Goal: Information Seeking & Learning: Check status

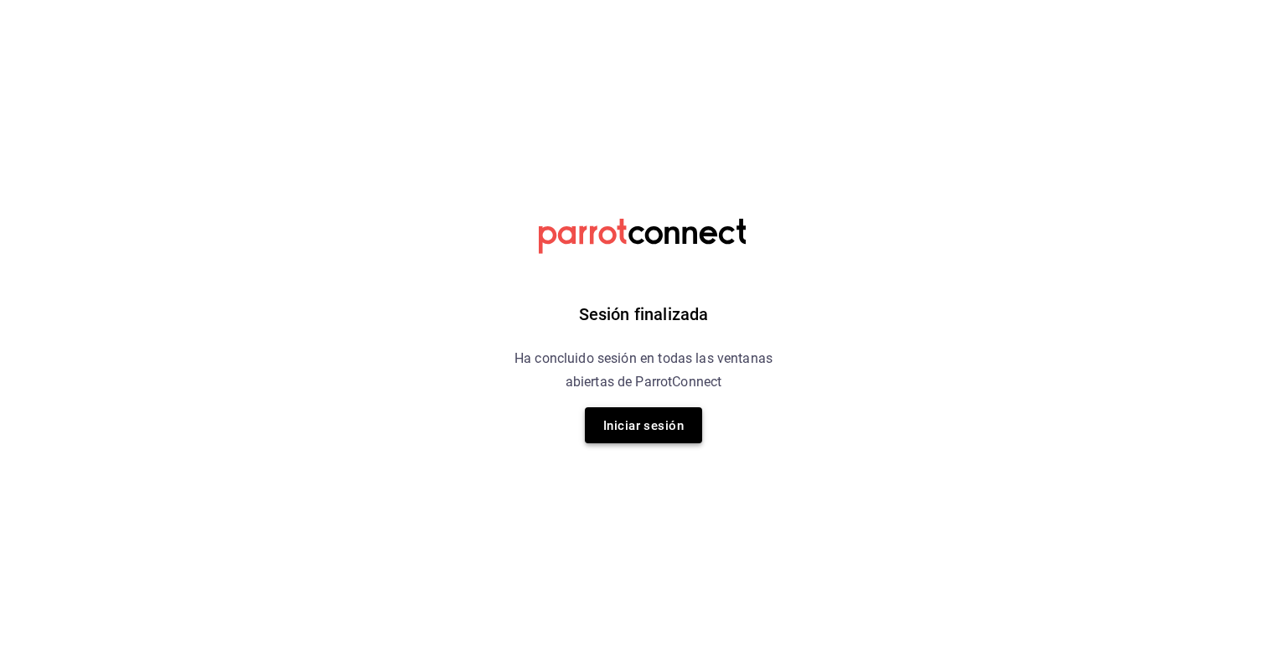
click at [650, 431] on font "Iniciar sesión" at bounding box center [643, 425] width 80 height 15
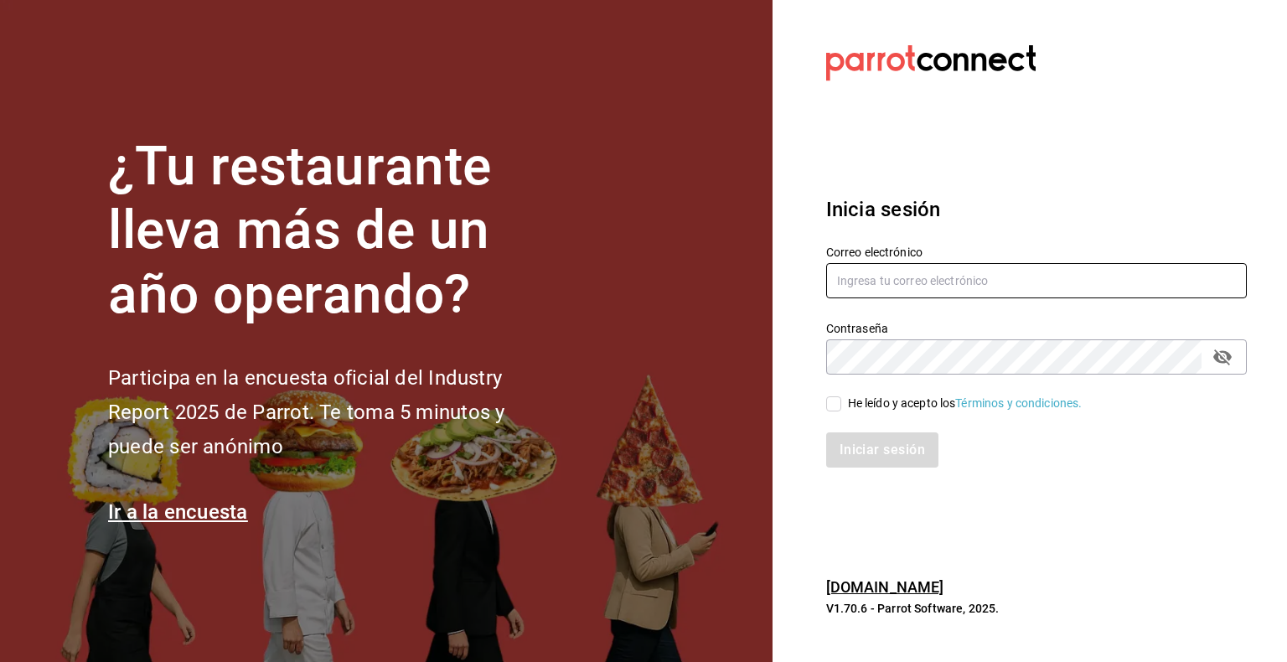
type input "hector.leal@platoexpress.com"
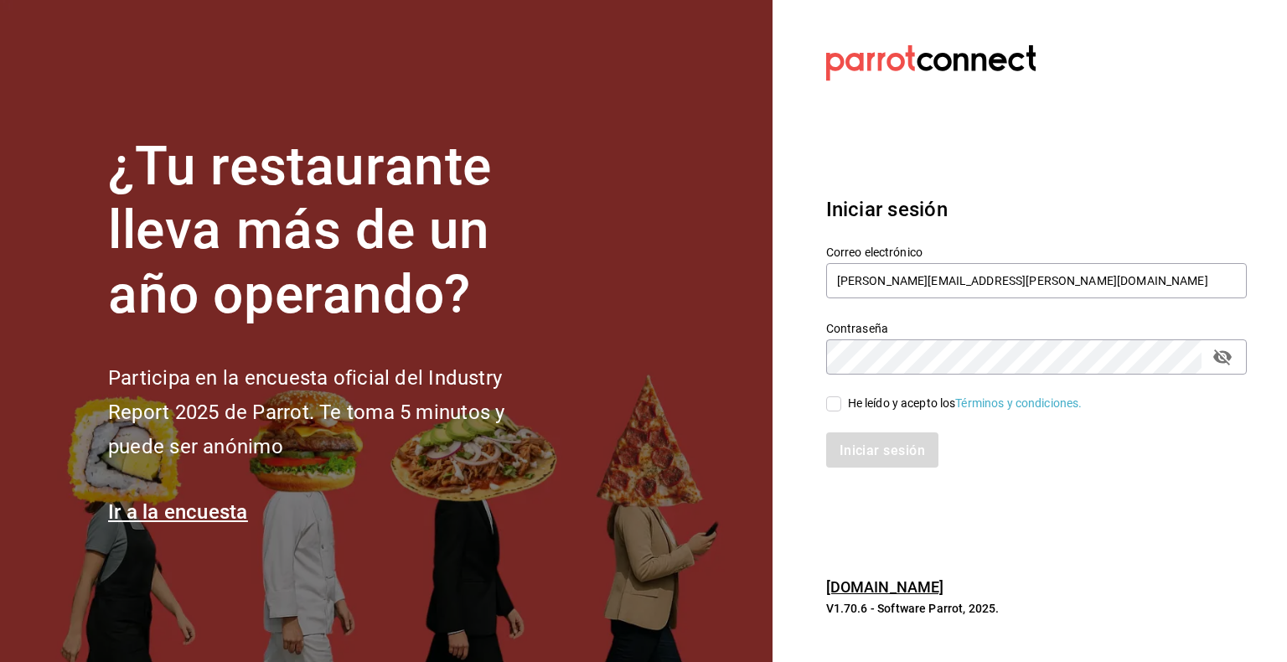
click at [829, 400] on input "He leído y acepto los Términos y condiciones." at bounding box center [833, 403] width 15 height 15
checkbox input "true"
click at [908, 454] on font "Iniciar sesión" at bounding box center [882, 450] width 85 height 16
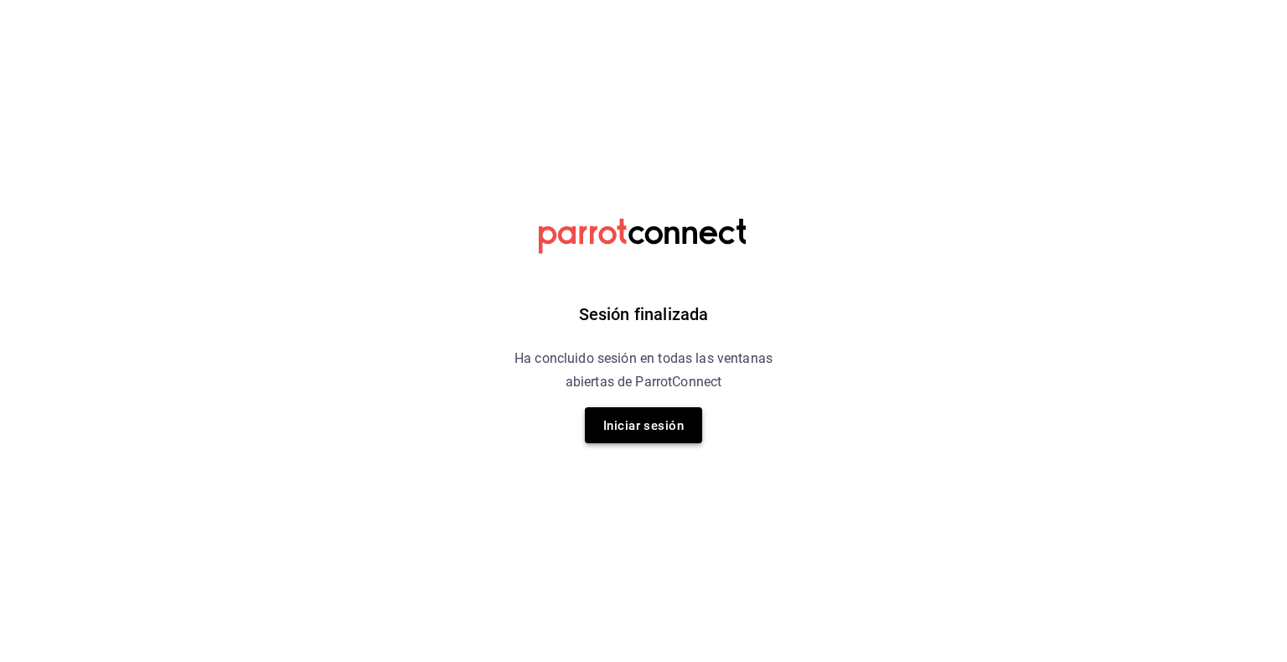
click at [633, 427] on font "Iniciar sesión" at bounding box center [643, 425] width 80 height 15
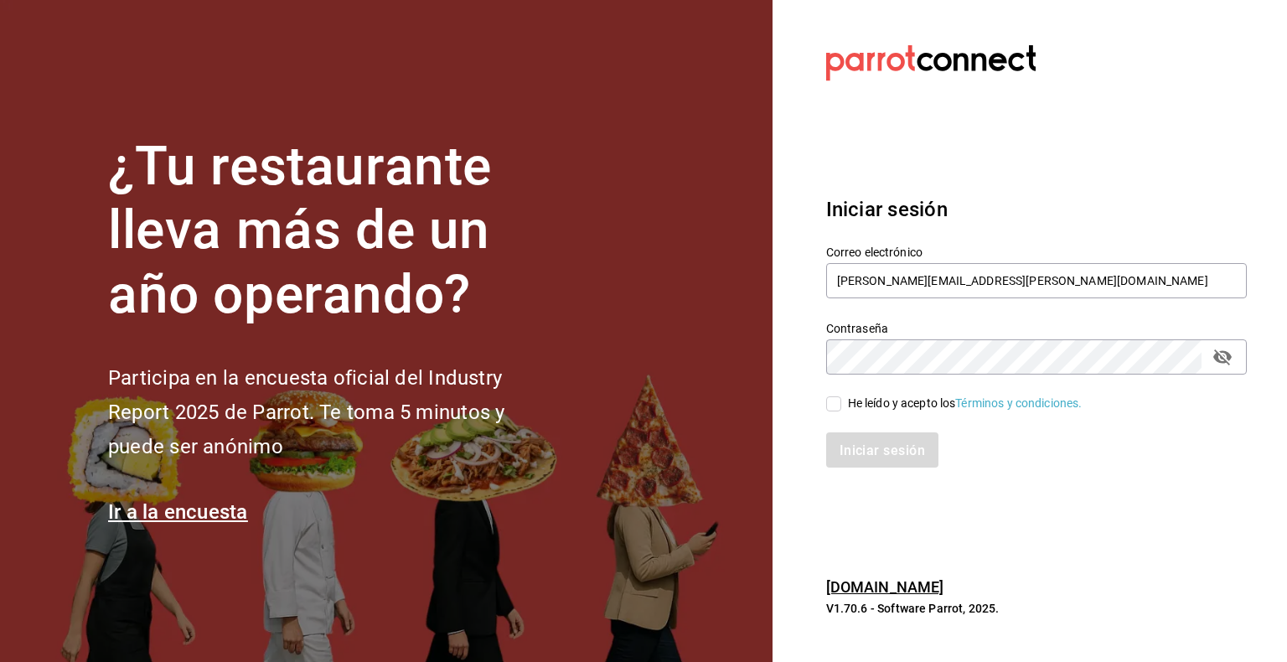
click at [830, 409] on input "He leído y acepto los Términos y condiciones." at bounding box center [833, 403] width 15 height 15
checkbox input "true"
click at [884, 454] on font "Iniciar sesión" at bounding box center [882, 450] width 85 height 16
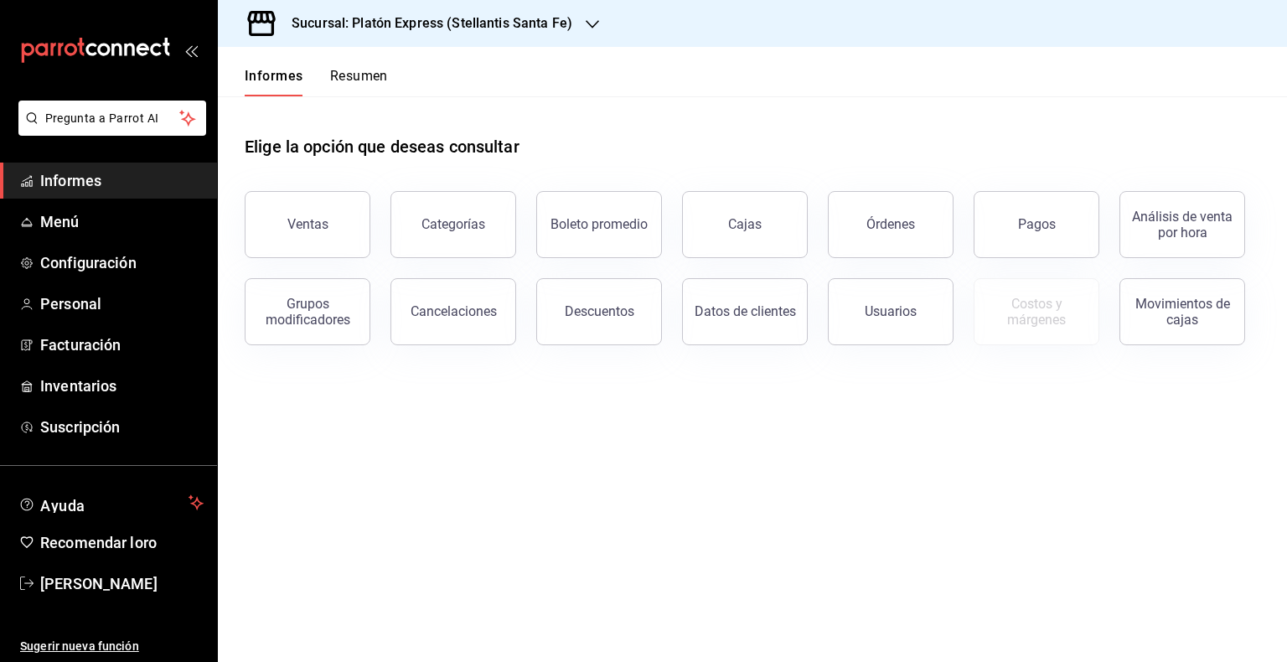
click at [586, 28] on icon "button" at bounding box center [592, 24] width 13 height 13
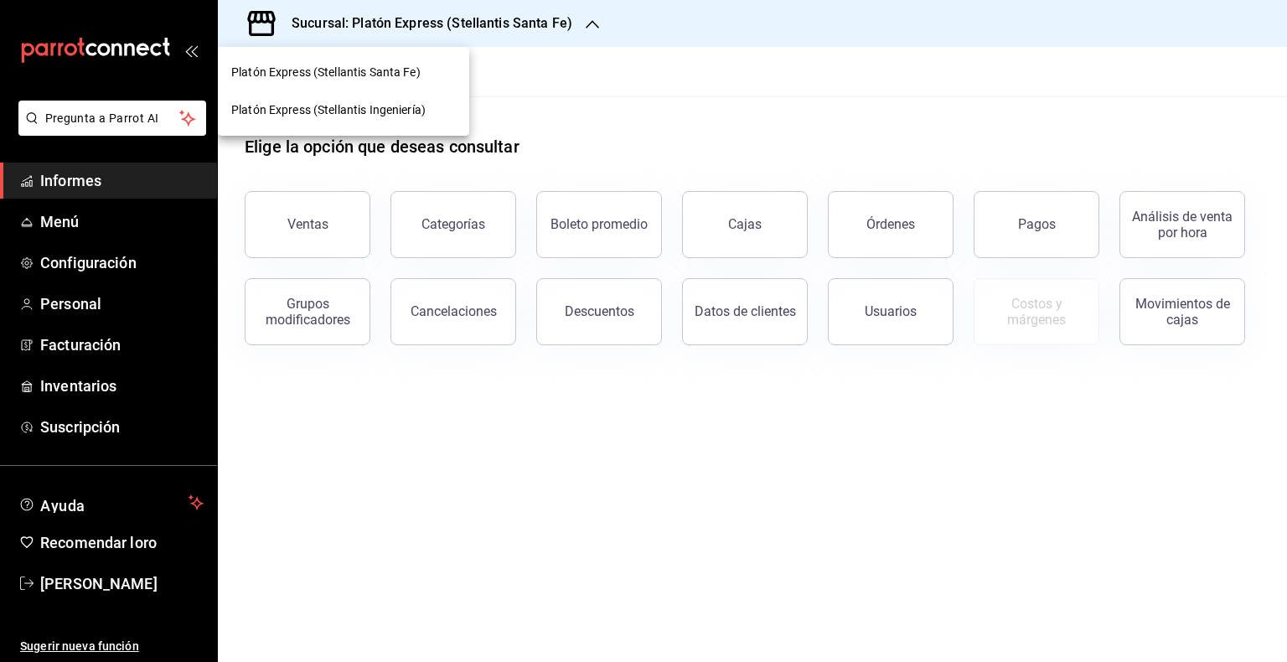
click at [425, 114] on font "Platón Express (Stellantis Ingeniería)" at bounding box center [328, 109] width 194 height 13
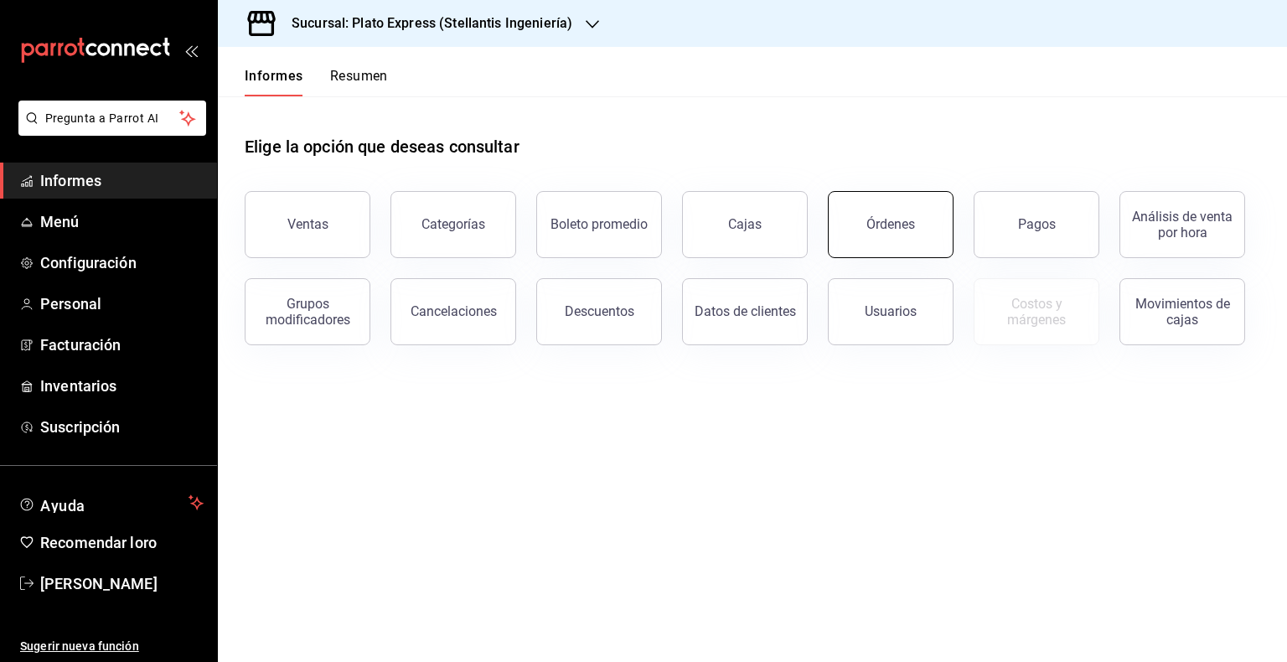
click at [881, 230] on font "Órdenes" at bounding box center [890, 224] width 49 height 16
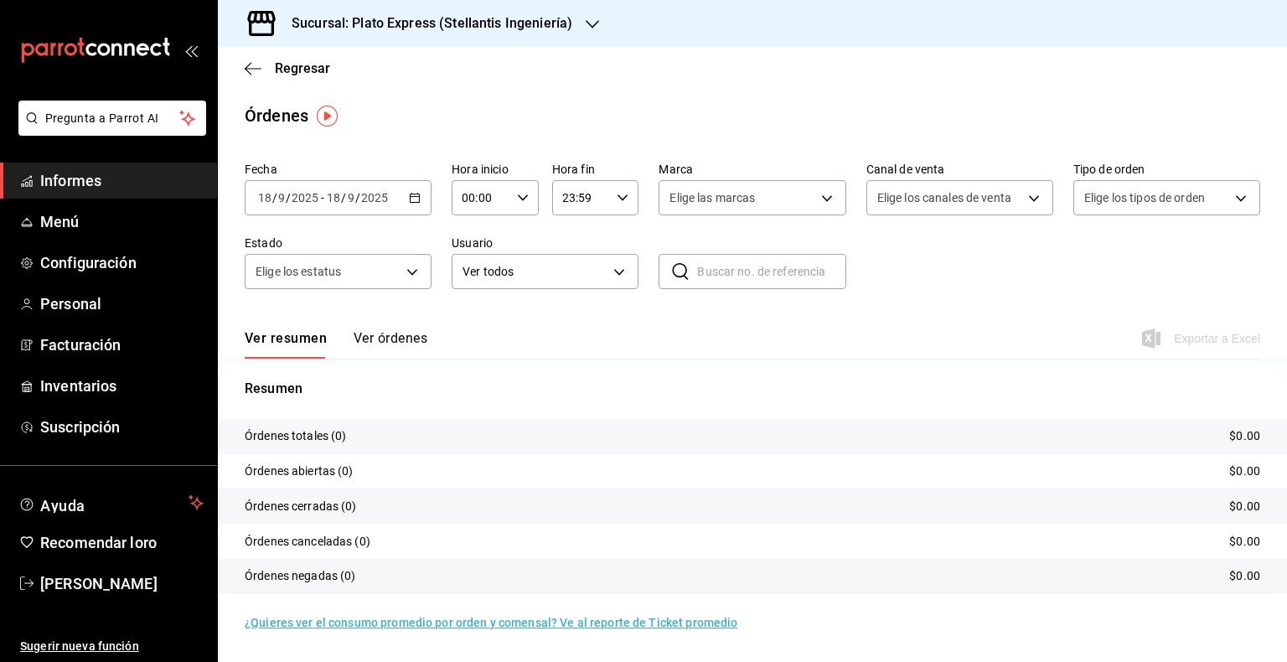
click at [412, 204] on div "[DATE] [DATE] - [DATE] [DATE]" at bounding box center [338, 197] width 187 height 35
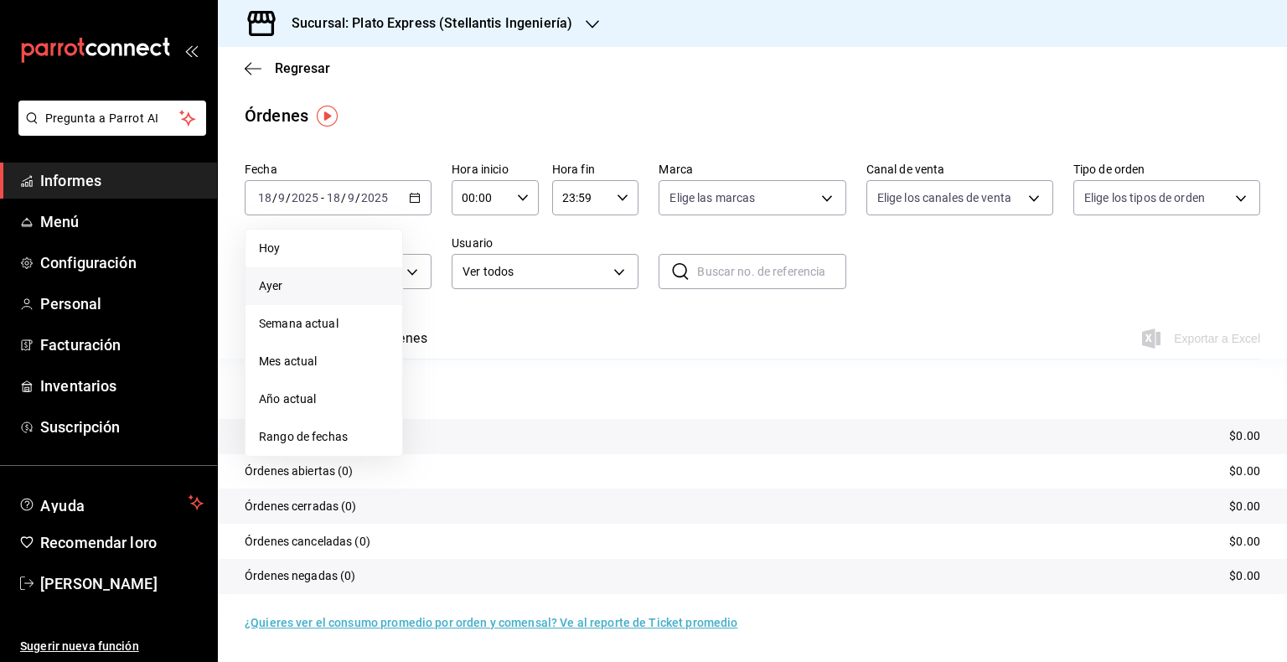
click at [303, 273] on li "Ayer" at bounding box center [323, 286] width 157 height 38
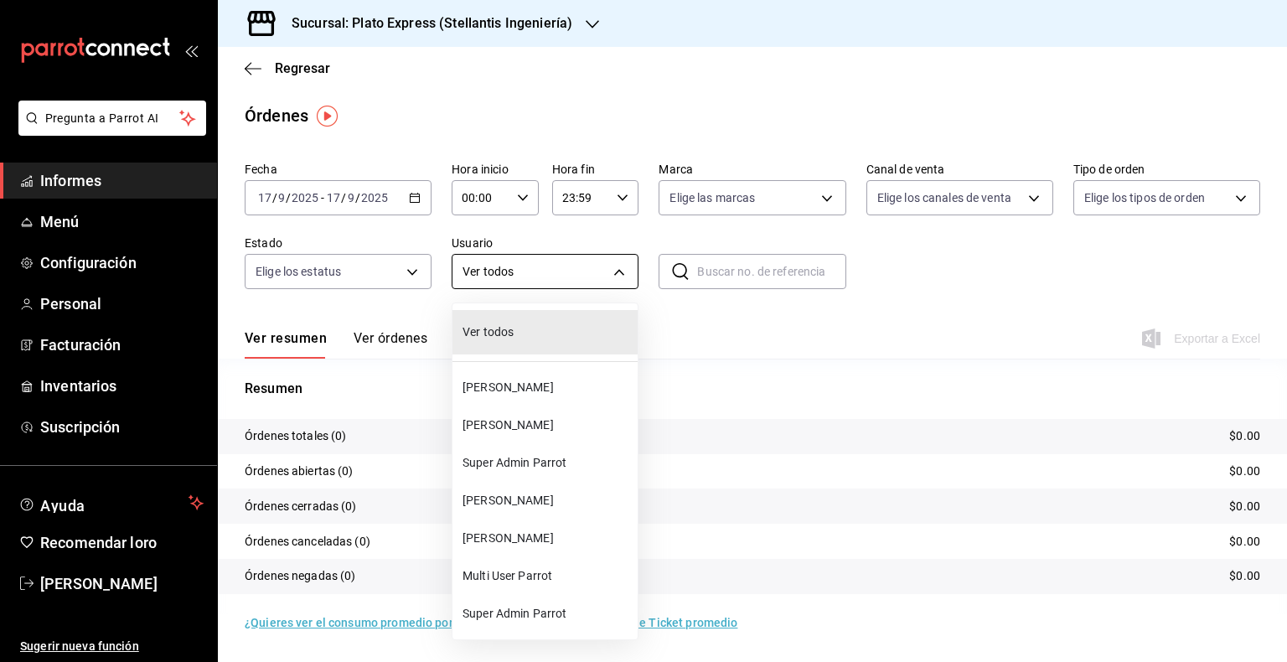
click at [631, 280] on body "Pregunta a Parrot AI Informes Menú Configuración Personal Facturación Inventari…" at bounding box center [643, 331] width 1287 height 662
click at [422, 271] on div at bounding box center [643, 331] width 1287 height 662
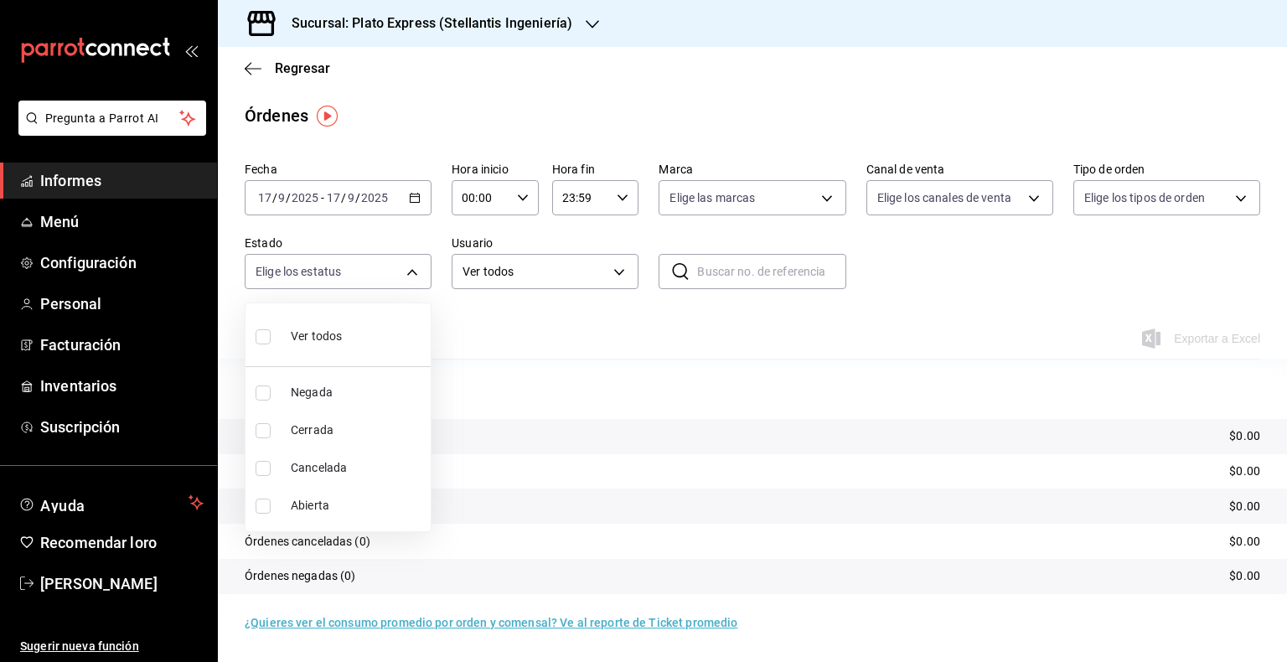
click at [419, 271] on body "Pregunta a Parrot AI Informes Menú Configuración Personal Facturación Inventari…" at bounding box center [643, 331] width 1287 height 662
click at [349, 329] on li "Ver todos" at bounding box center [337, 334] width 185 height 49
type input "DENIED,FINISHED,CANCELED,OPEN"
checkbox input "true"
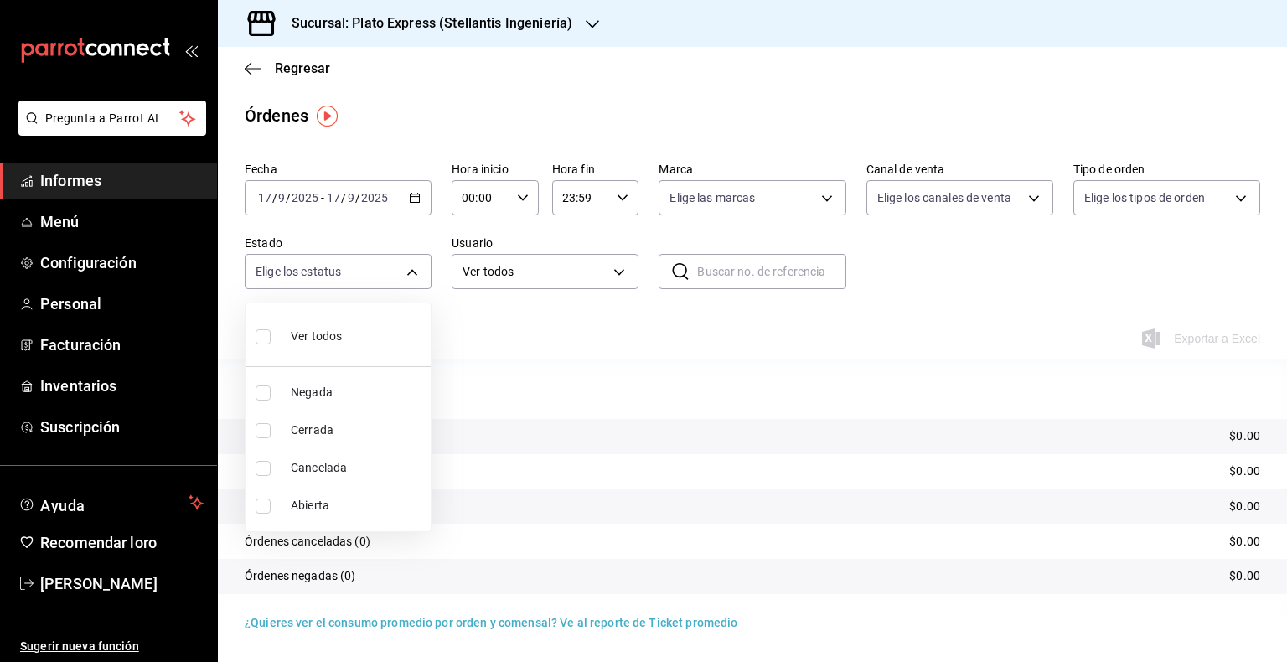
checkbox input "true"
click at [622, 352] on div at bounding box center [643, 331] width 1287 height 662
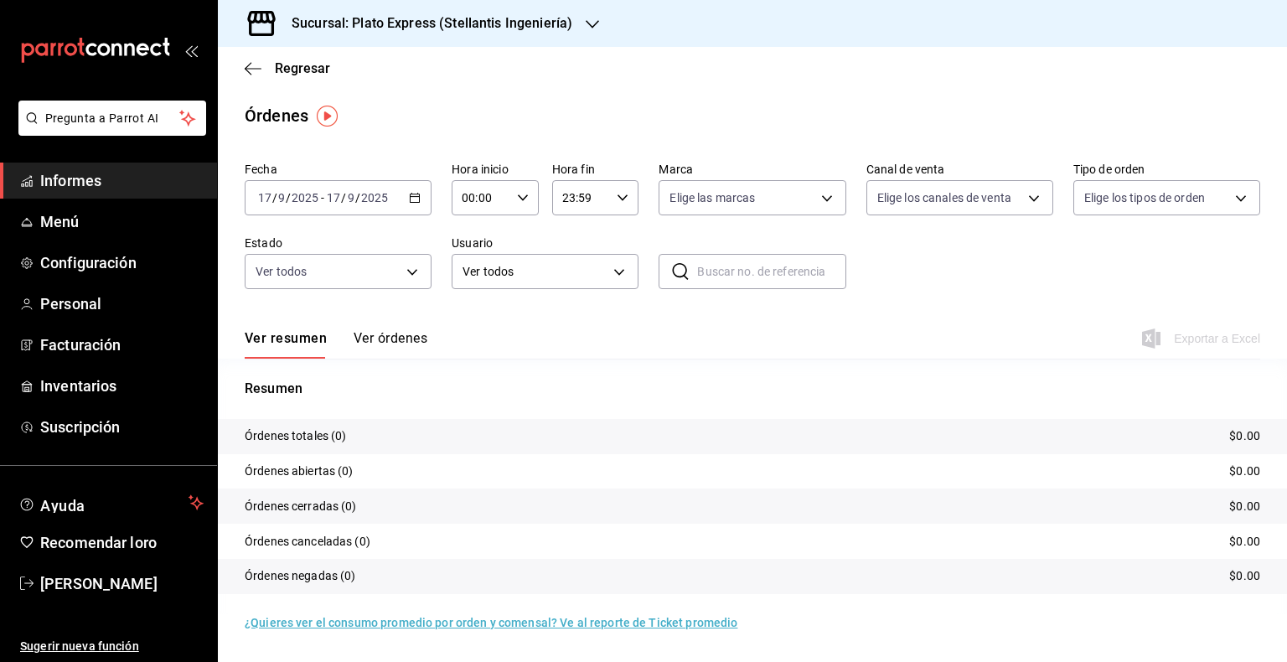
click at [581, 18] on div "Sucursal: Plato Express (Stellantis Ingeniería)" at bounding box center [418, 23] width 374 height 47
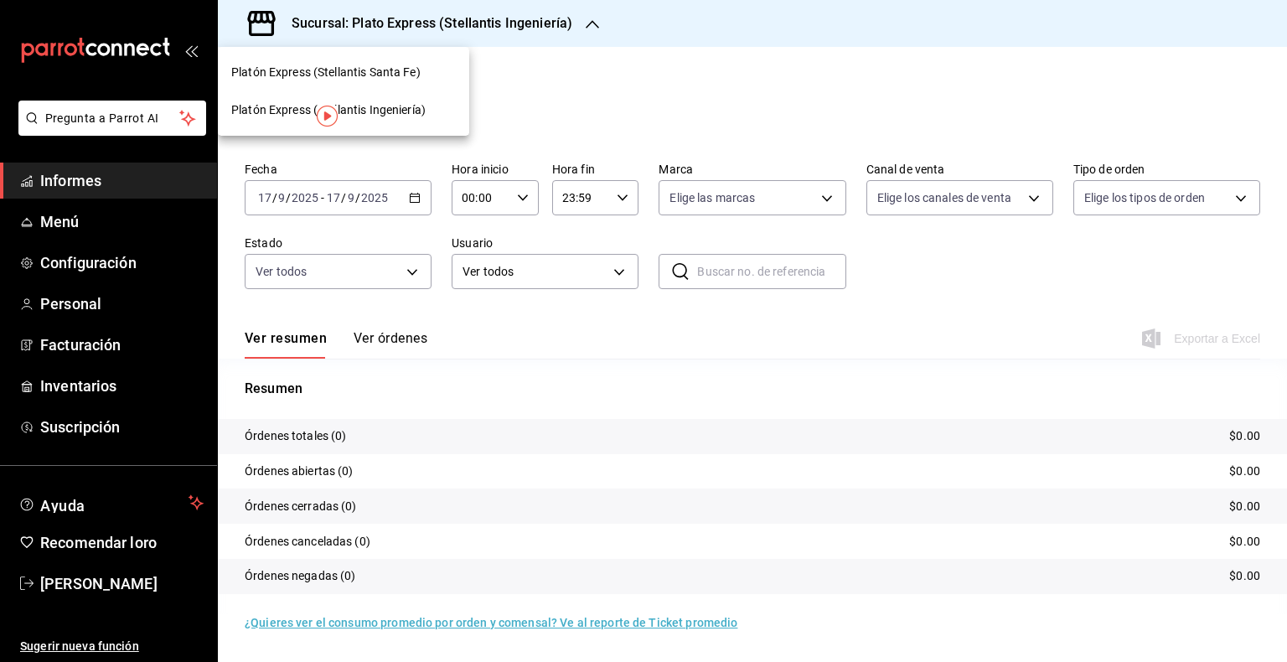
click at [422, 197] on div at bounding box center [643, 331] width 1287 height 662
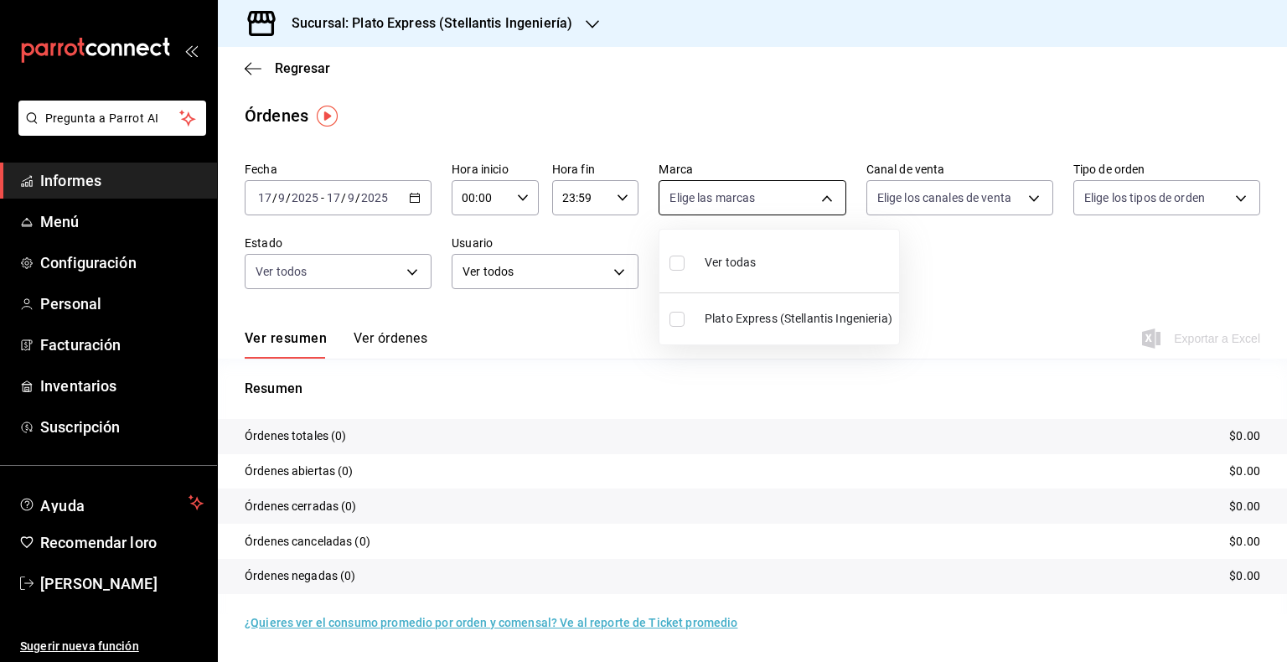
click at [735, 208] on body "Pregunta a Parrot AI Informes Menú Configuración Personal Facturación Inventari…" at bounding box center [643, 331] width 1287 height 662
click at [682, 257] on input "checkbox" at bounding box center [676, 263] width 15 height 15
checkbox input "true"
type input "2ec4c6a2-da6e-43e7-85ce-7c08ad11b2af"
checkbox input "true"
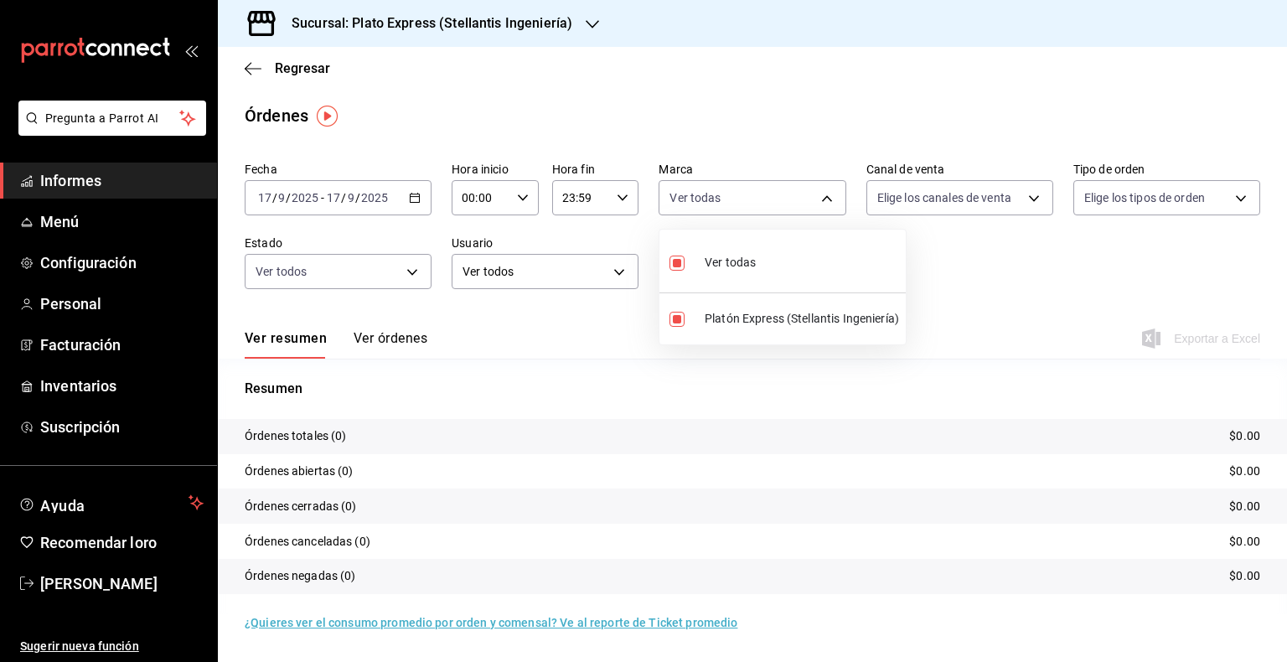
click at [1242, 199] on div at bounding box center [643, 331] width 1287 height 662
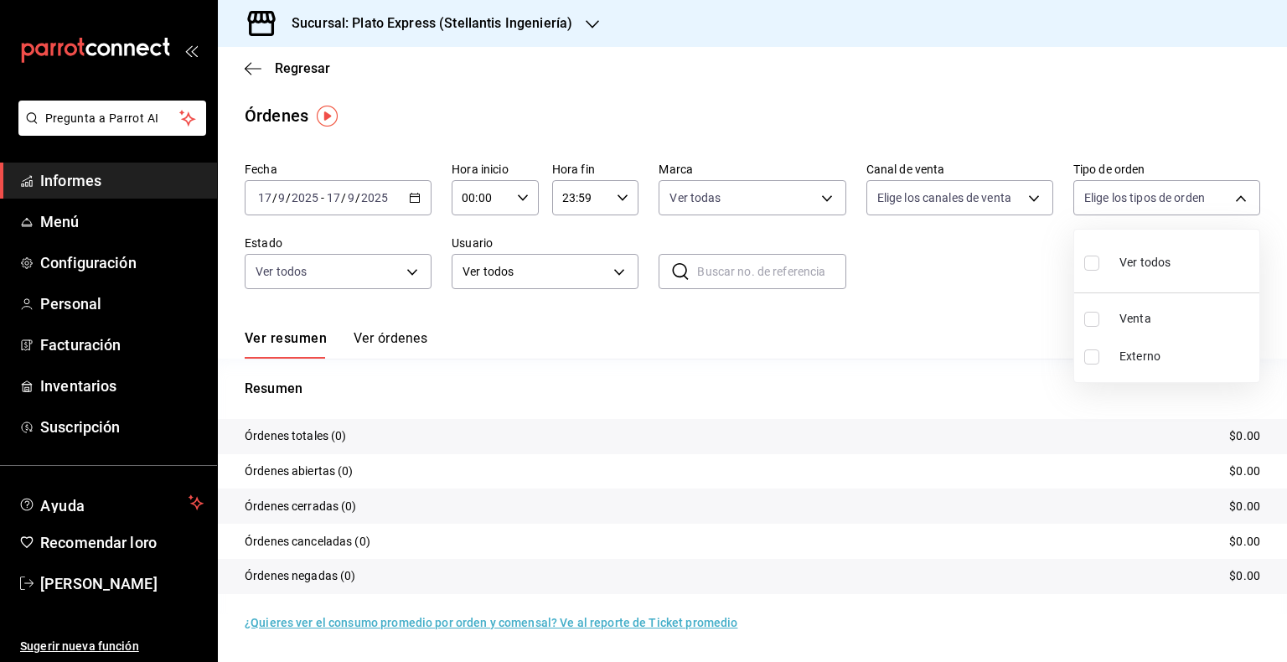
click at [1242, 199] on body "Pregunta a Parrot AI Informes Menú Configuración Personal Facturación Inventari…" at bounding box center [643, 331] width 1287 height 662
click at [1156, 264] on font "Ver todos" at bounding box center [1144, 262] width 51 height 13
type input "d435ca46-3f9b-44f9-913e-9e9724078f7c,EXTERNAL"
checkbox input "true"
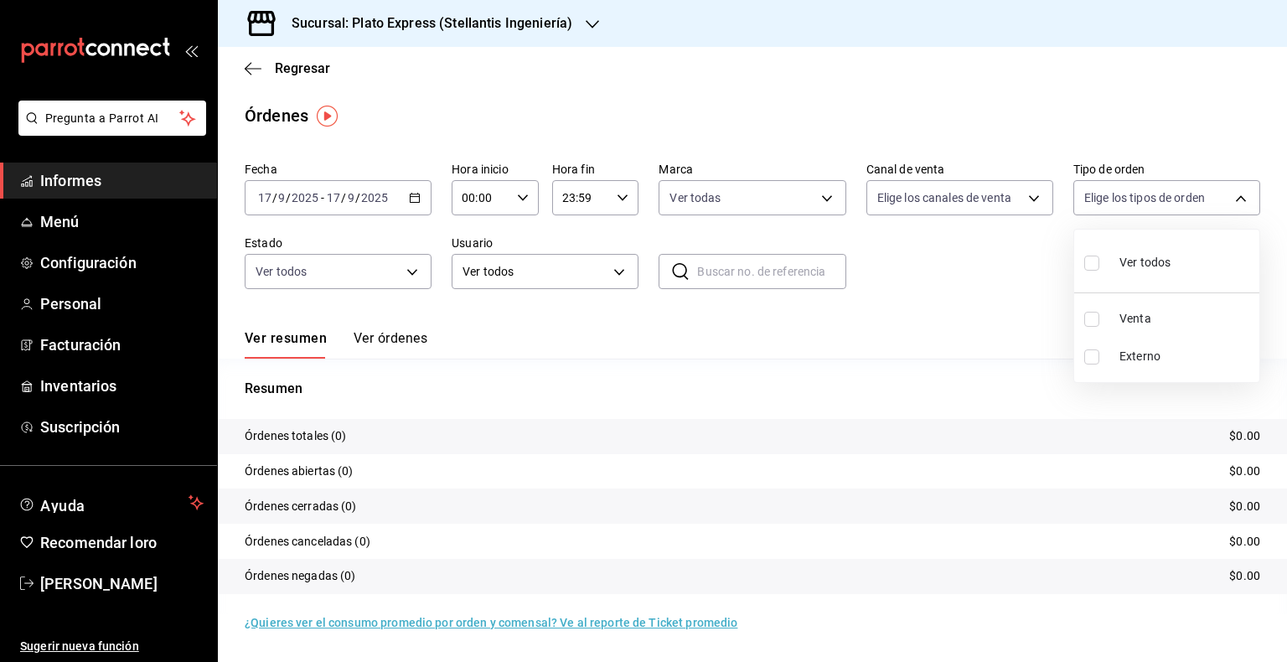
checkbox input "true"
click at [1197, 274] on li "Ver todos" at bounding box center [1166, 260] width 185 height 49
checkbox input "false"
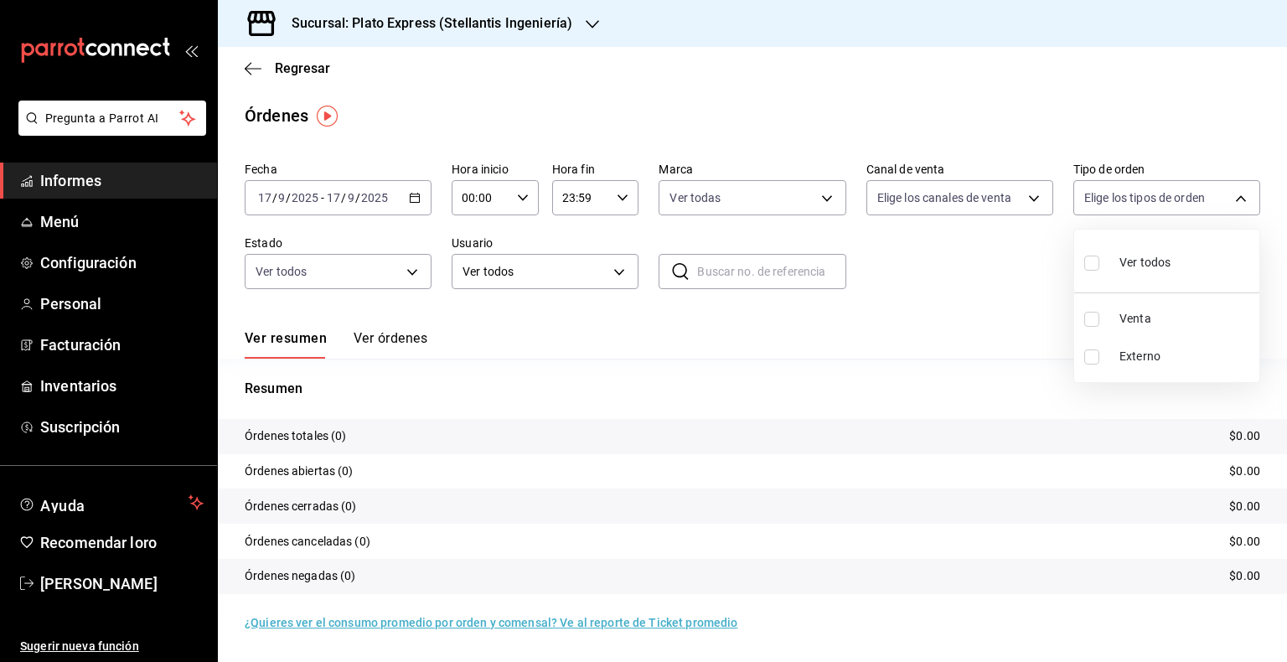
click at [1286, 282] on div at bounding box center [643, 331] width 1287 height 662
click at [1206, 340] on div "Exportar a Excel" at bounding box center [1202, 338] width 115 height 20
click at [578, 35] on div "Sucursal: Plato Express (Stellantis Ingeniería)" at bounding box center [418, 23] width 374 height 47
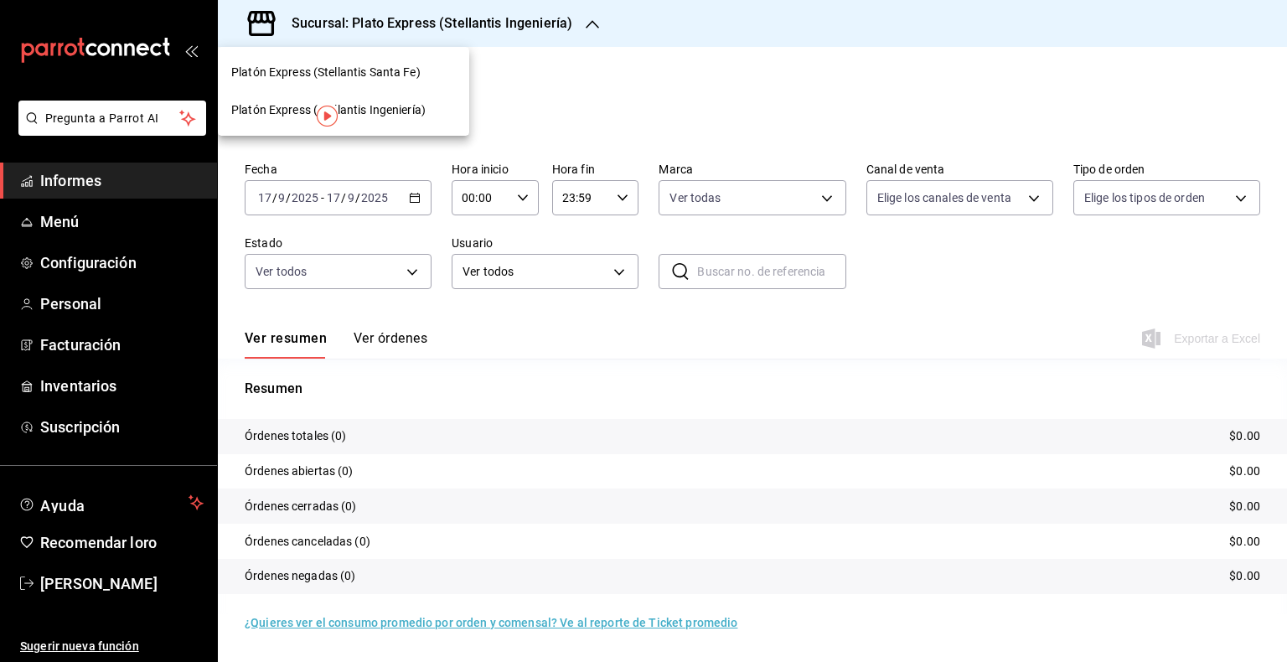
click at [410, 81] on div "Platón Express (Stellantis Santa Fe)" at bounding box center [343, 73] width 251 height 38
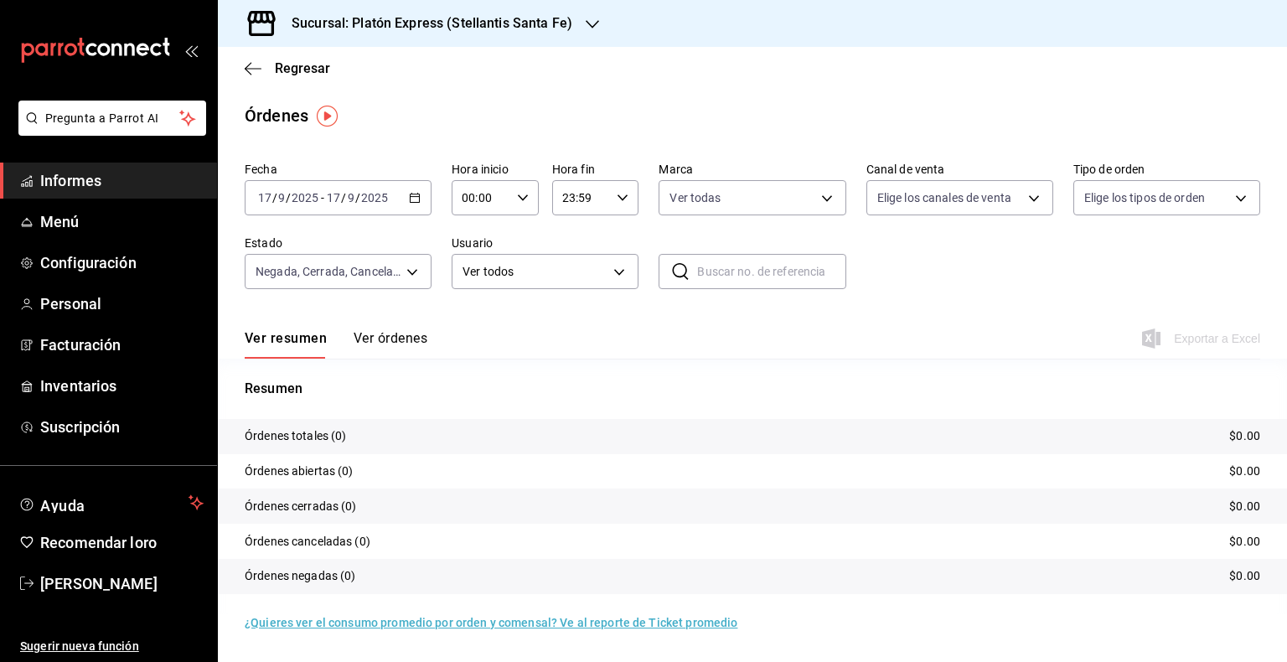
click at [419, 204] on div "[DATE] [DATE] - [DATE] [DATE]" at bounding box center [338, 197] width 187 height 35
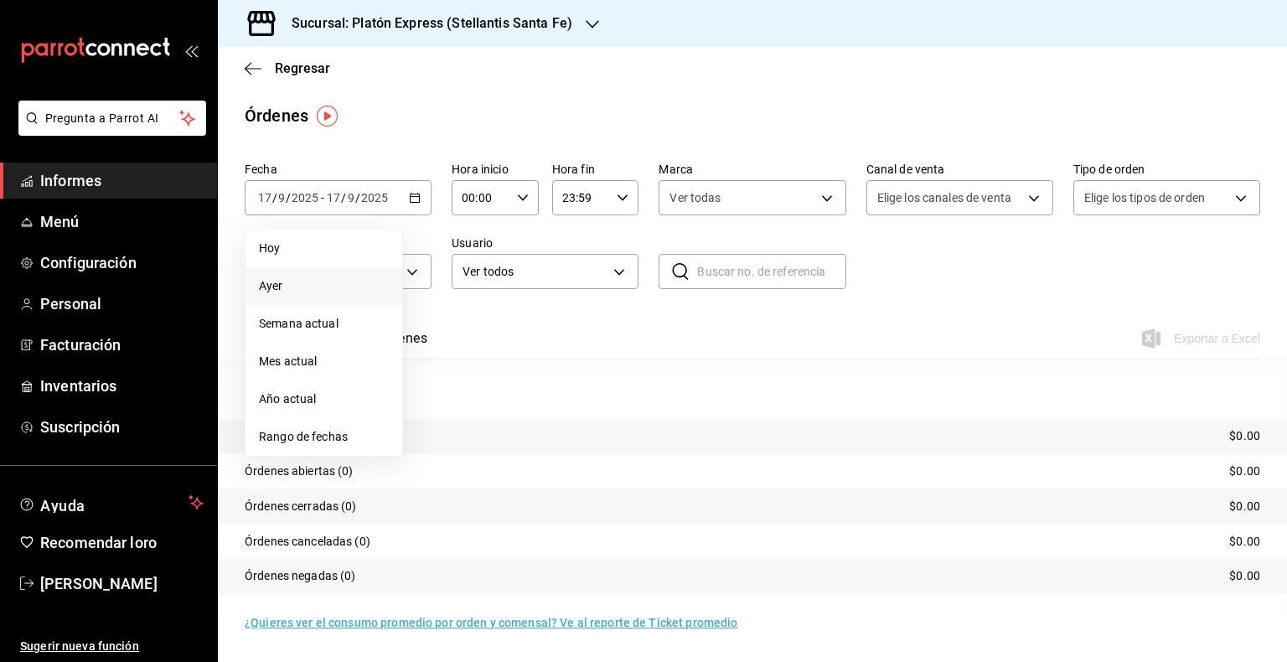
click at [276, 287] on font "Ayer" at bounding box center [271, 285] width 24 height 13
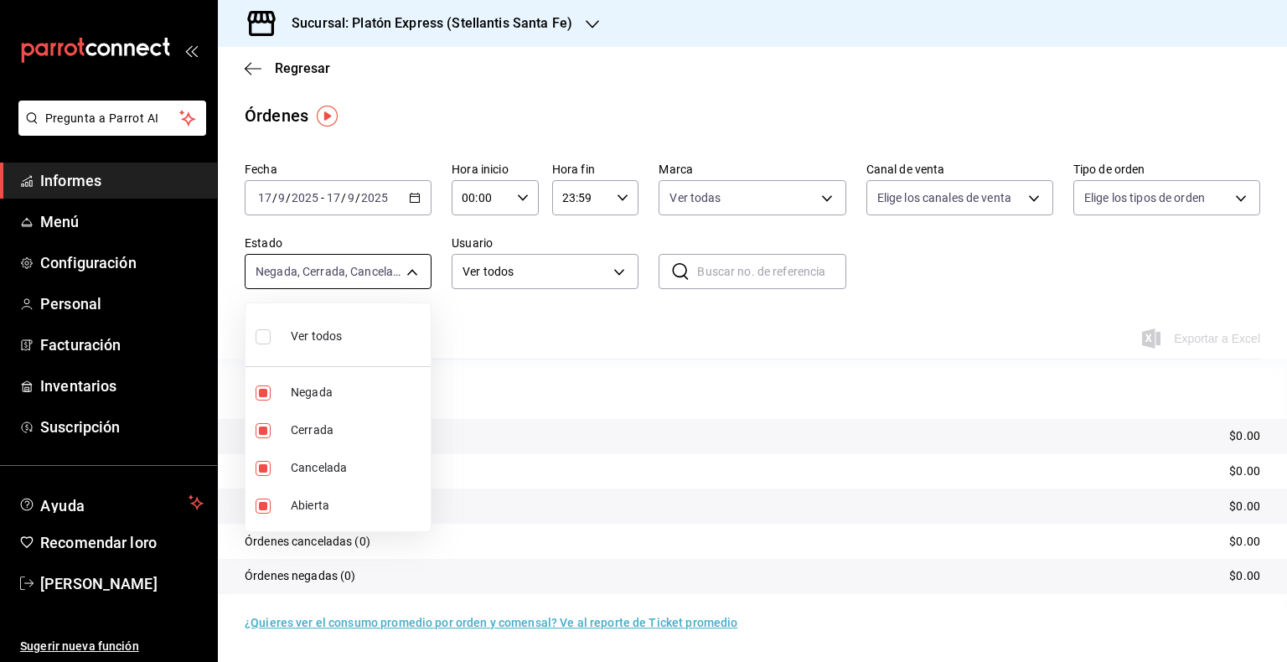
click at [411, 273] on body "Pregunta a Parrot AI Informes Menú Configuración Personal Facturación Inventari…" at bounding box center [643, 331] width 1287 height 662
click at [329, 332] on font "Ver todos" at bounding box center [316, 335] width 51 height 13
type input "DENIED,FINISHED,CANCELED,OPEN"
checkbox input "true"
click at [630, 340] on div at bounding box center [643, 331] width 1287 height 662
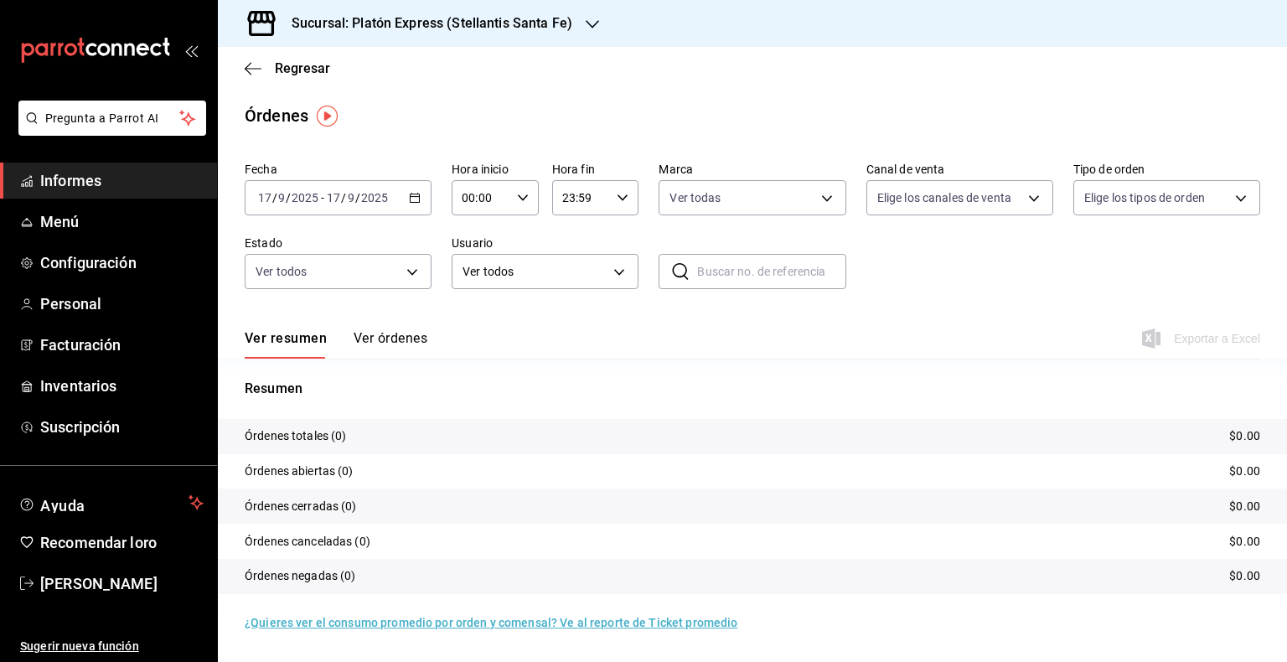
click at [410, 199] on \(Stroke\) "button" at bounding box center [415, 198] width 10 height 9
click at [313, 431] on font "Rango de fechas" at bounding box center [303, 436] width 89 height 13
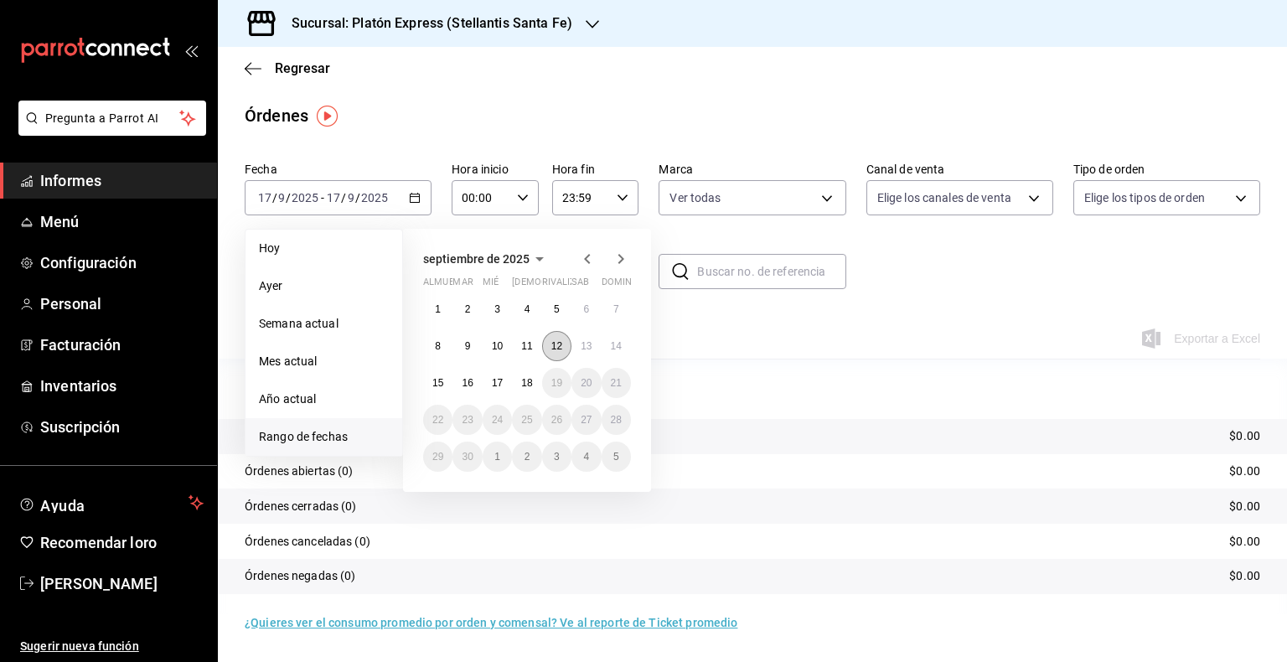
click at [563, 346] on button "12" at bounding box center [556, 346] width 29 height 30
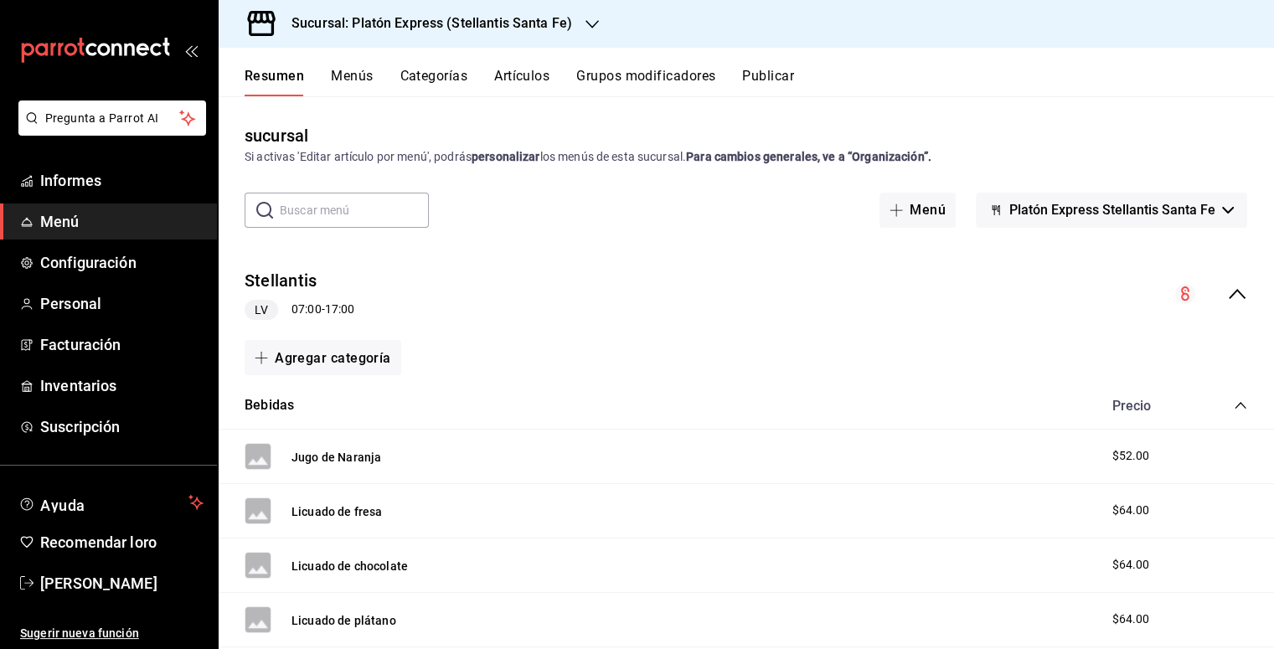
click at [87, 231] on span "Menú" at bounding box center [121, 221] width 163 height 23
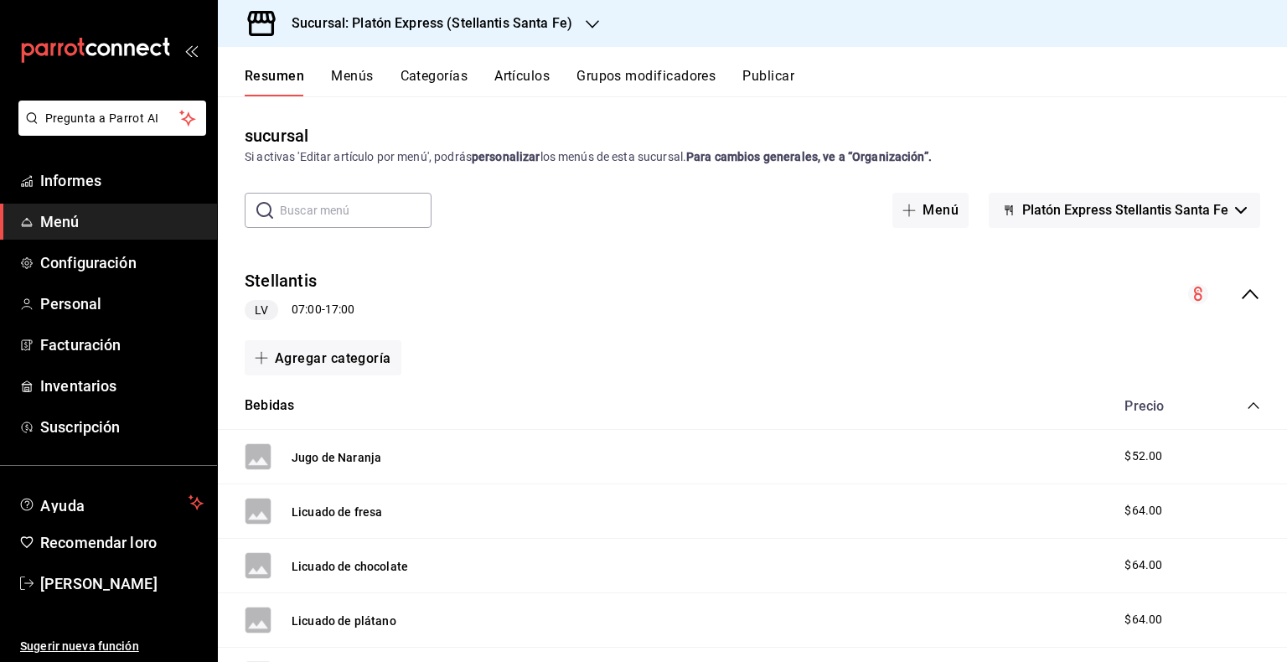
click at [72, 223] on font "Menú" at bounding box center [59, 222] width 39 height 18
click at [67, 220] on font "Menú" at bounding box center [59, 222] width 39 height 18
click at [64, 189] on span "Informes" at bounding box center [121, 180] width 163 height 23
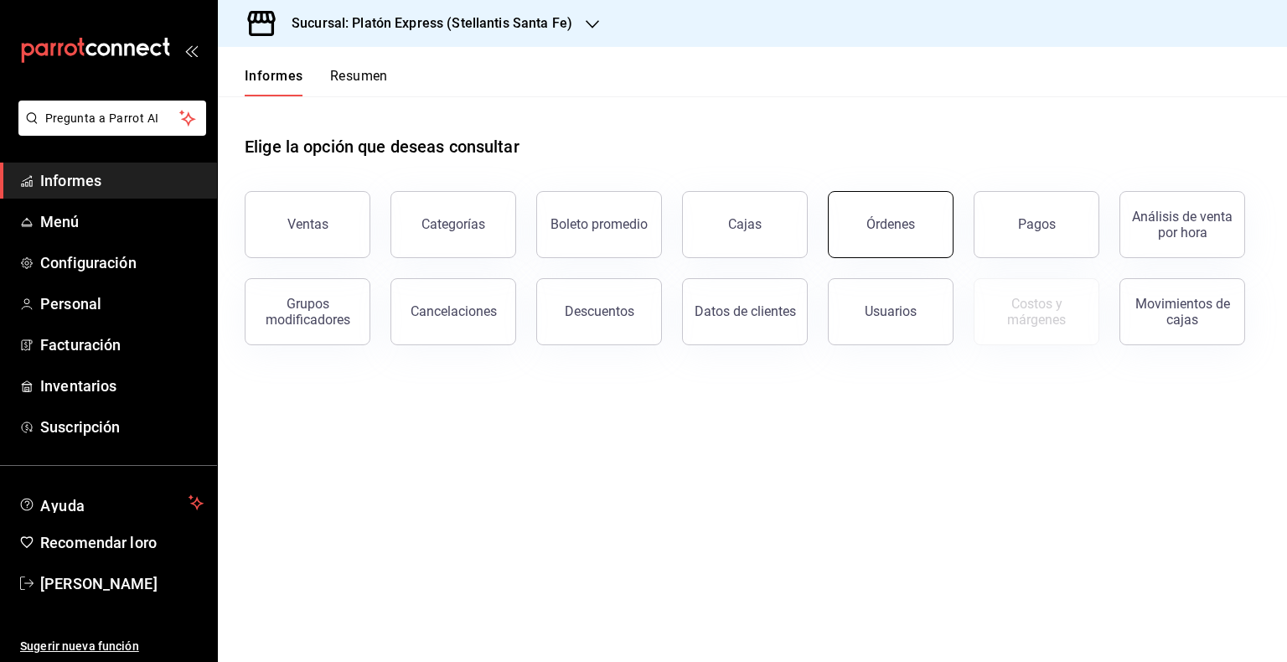
click at [932, 241] on button "Órdenes" at bounding box center [891, 224] width 126 height 67
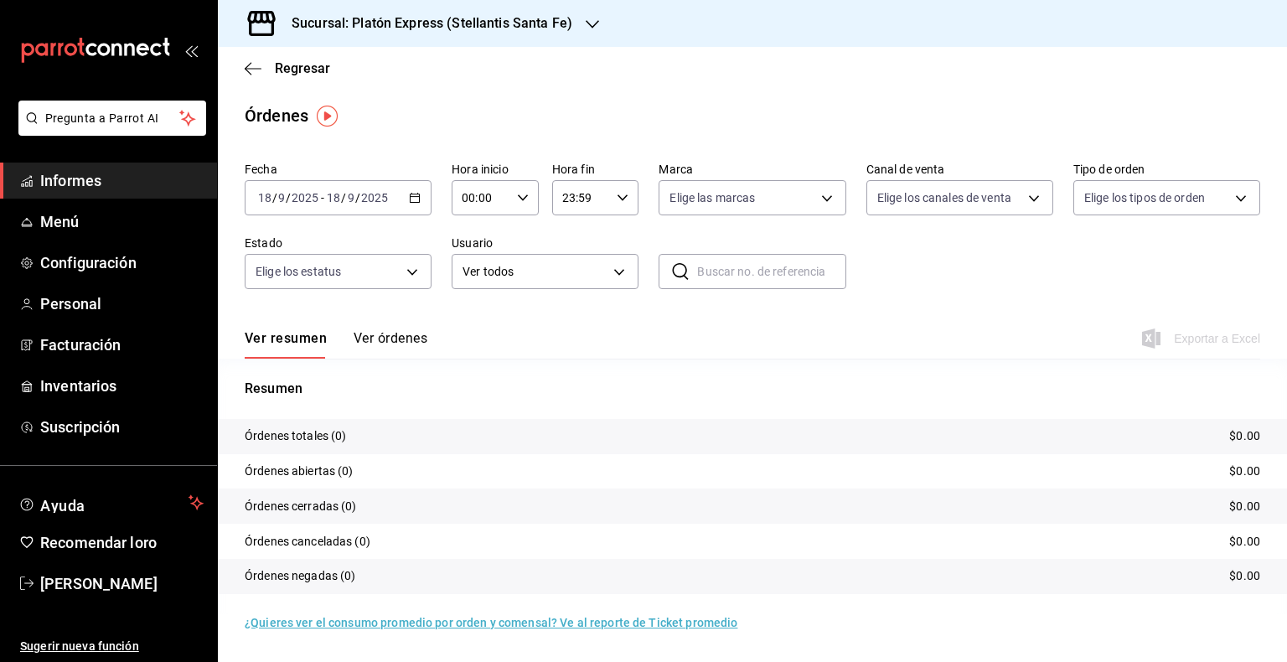
click at [412, 201] on icon "button" at bounding box center [415, 198] width 12 height 12
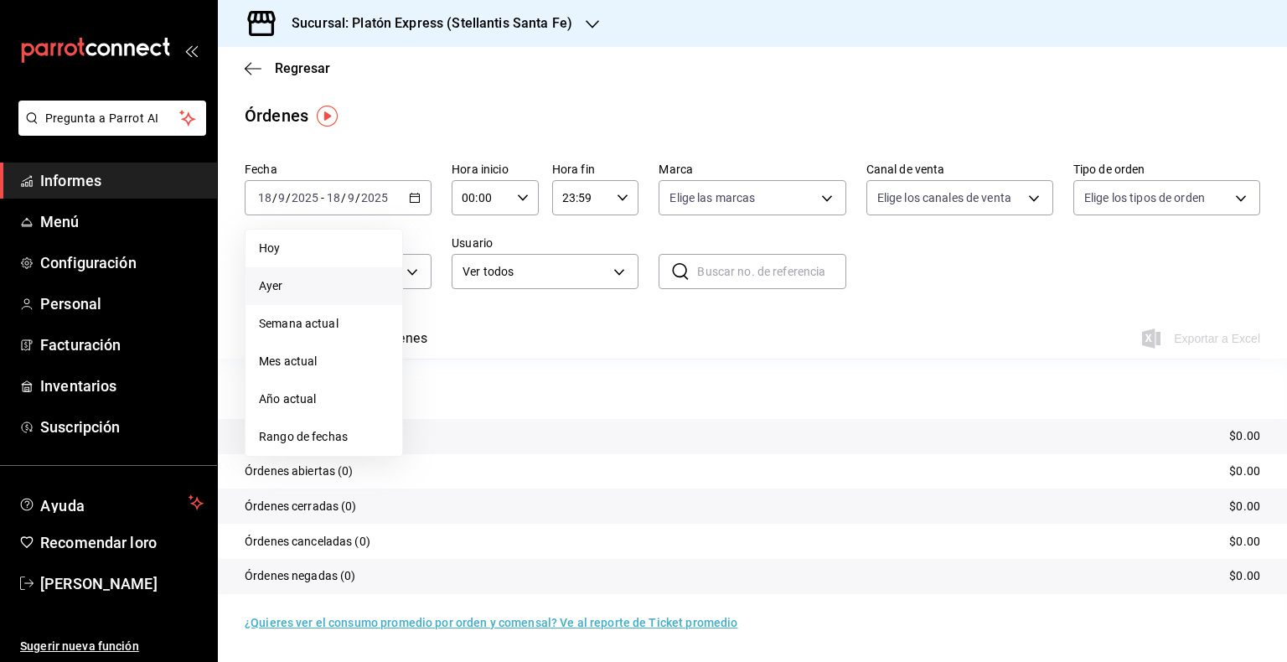
click at [281, 297] on li "Ayer" at bounding box center [323, 286] width 157 height 38
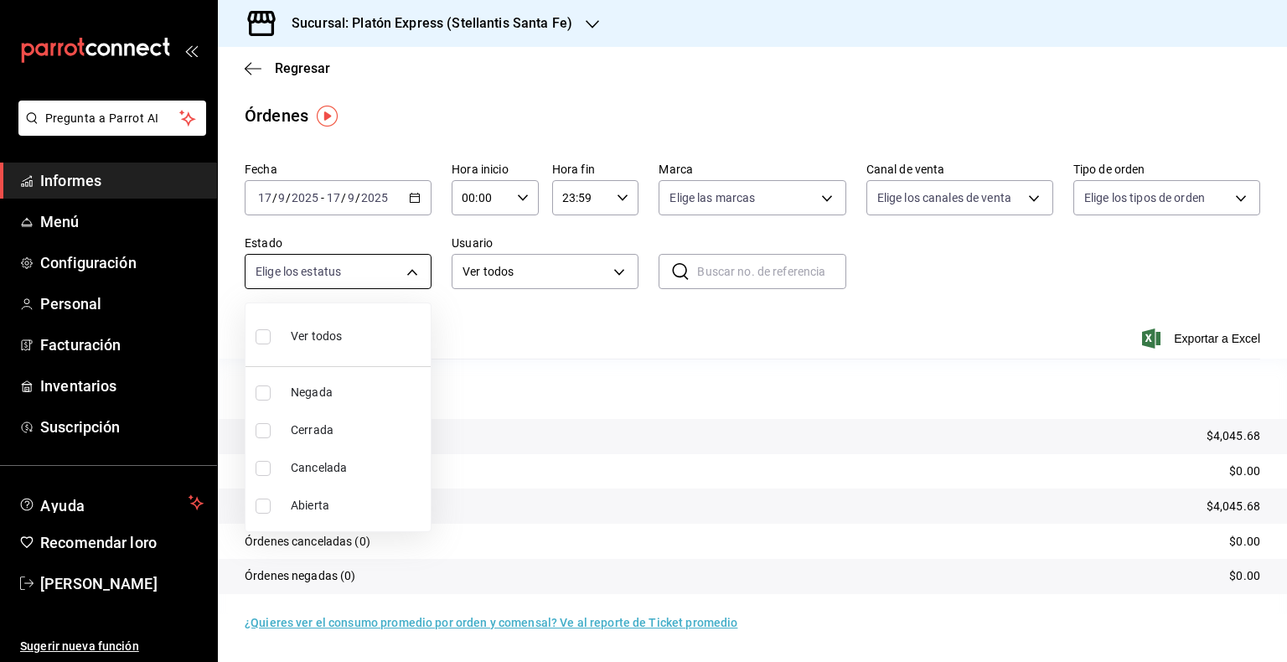
click at [419, 281] on body "Pregunta a Parrot AI Informes Menú Configuración Personal Facturación Inventari…" at bounding box center [643, 331] width 1287 height 662
click at [344, 336] on li "Ver todos" at bounding box center [337, 334] width 185 height 49
type input "DENIED,FINISHED,CANCELED,OPEN"
checkbox input "true"
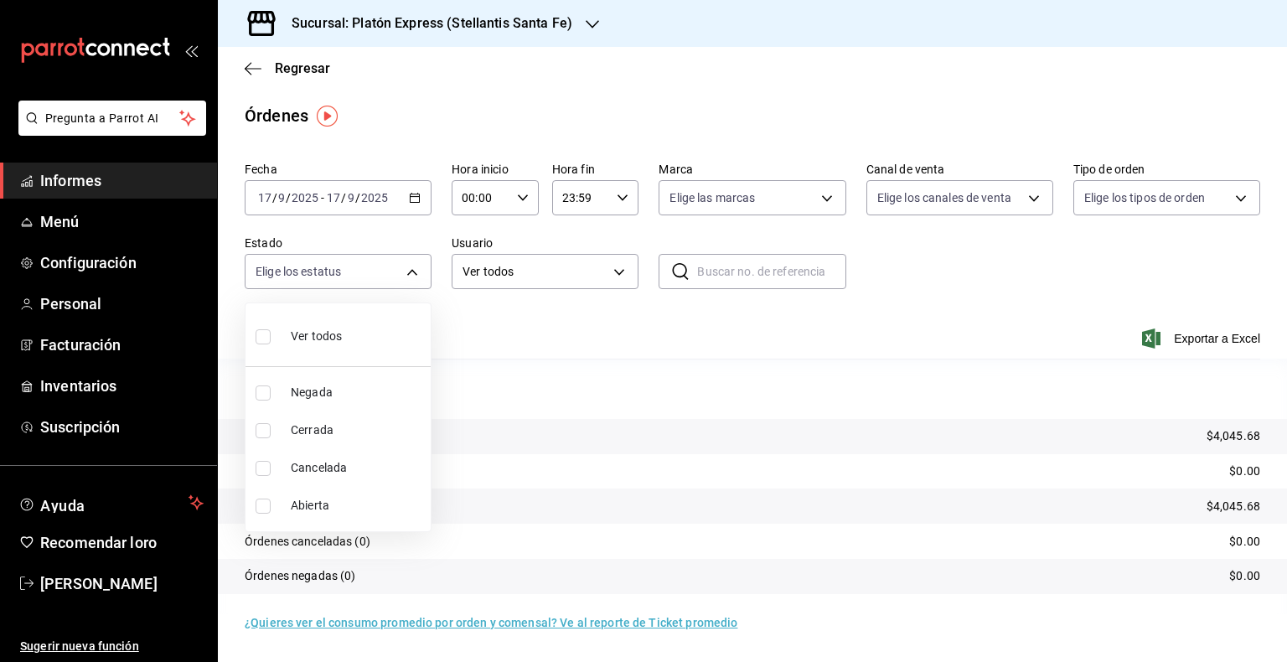
checkbox input "true"
click at [352, 340] on li "Ver todos" at bounding box center [337, 334] width 185 height 49
checkbox input "false"
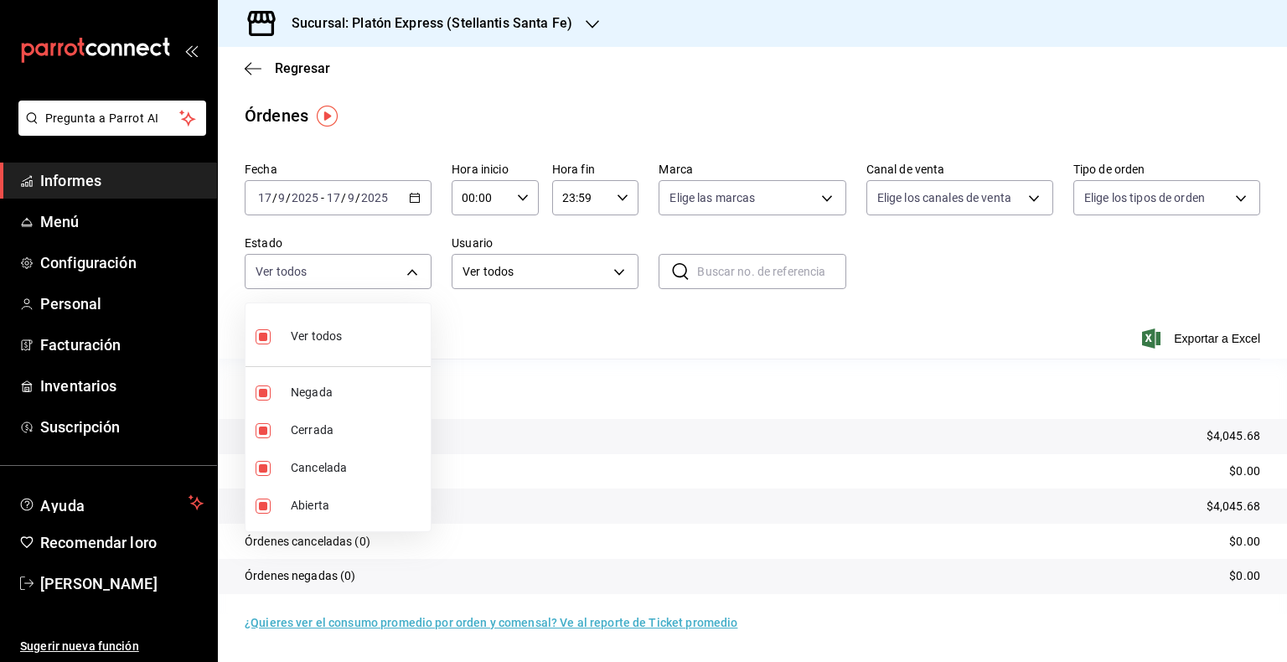
checkbox input "false"
click at [597, 340] on div at bounding box center [643, 331] width 1287 height 662
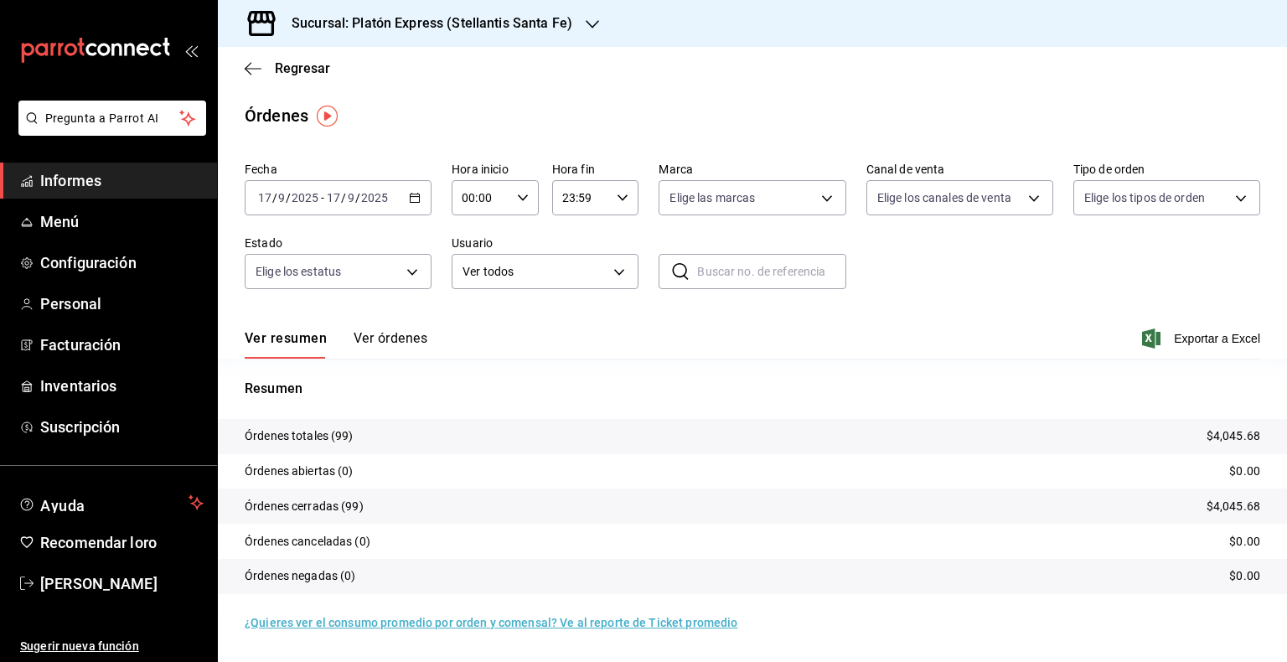
click at [581, 28] on div "Sucursal: Platón Express (Stellantis Santa Fe)" at bounding box center [418, 23] width 374 height 47
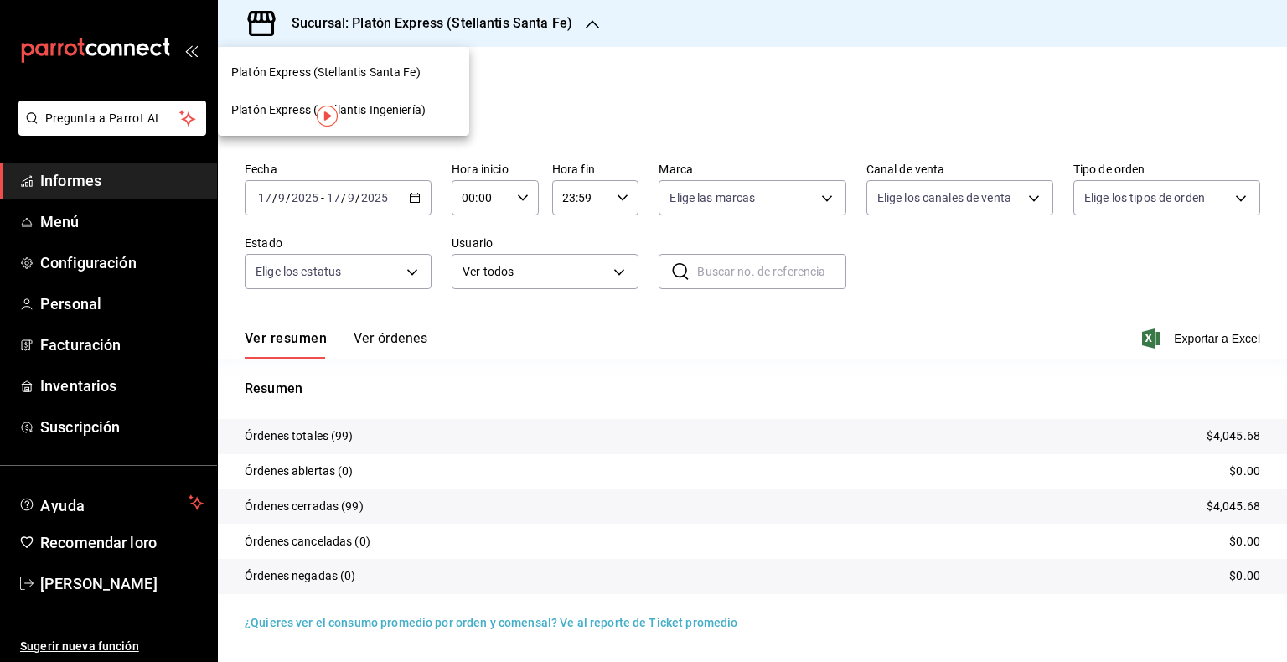
click at [405, 99] on div "Platón Express (Stellantis Ingeniería)" at bounding box center [343, 110] width 251 height 38
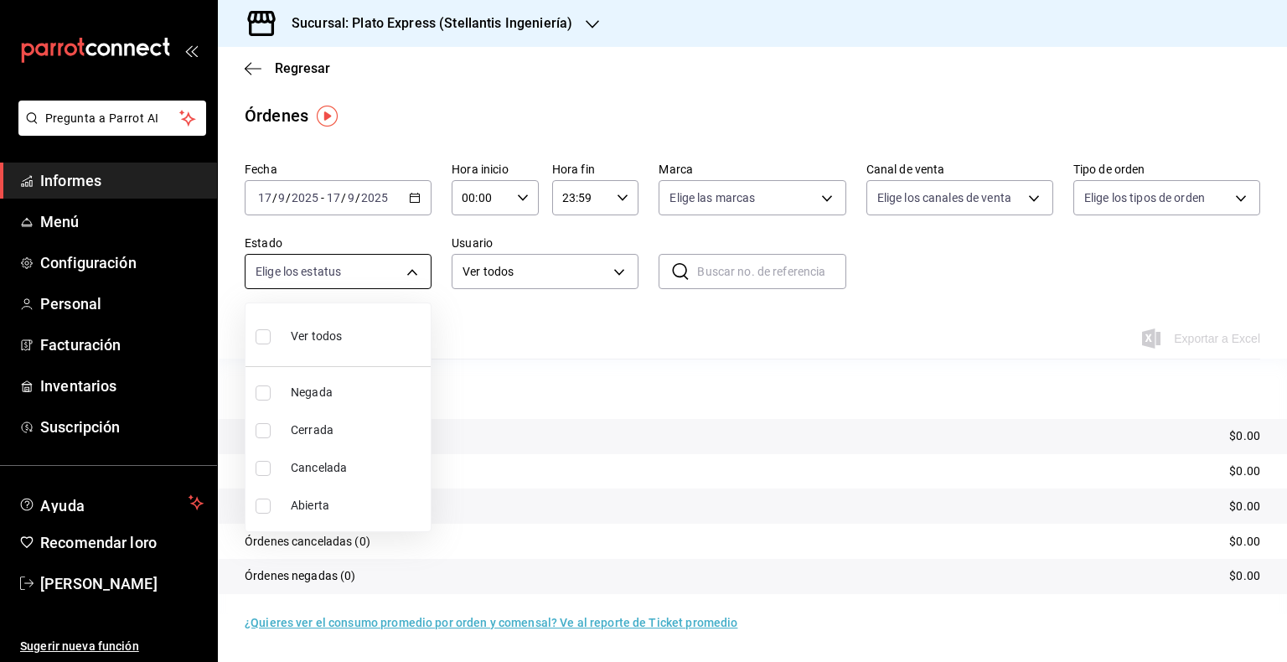
click at [406, 263] on body "Pregunta a Parrot AI Informes Menú Configuración Personal Facturación Inventari…" at bounding box center [643, 331] width 1287 height 662
click at [343, 333] on li "Ver todos" at bounding box center [337, 334] width 185 height 49
type input "DENIED,FINISHED,CANCELED,OPEN"
checkbox input "true"
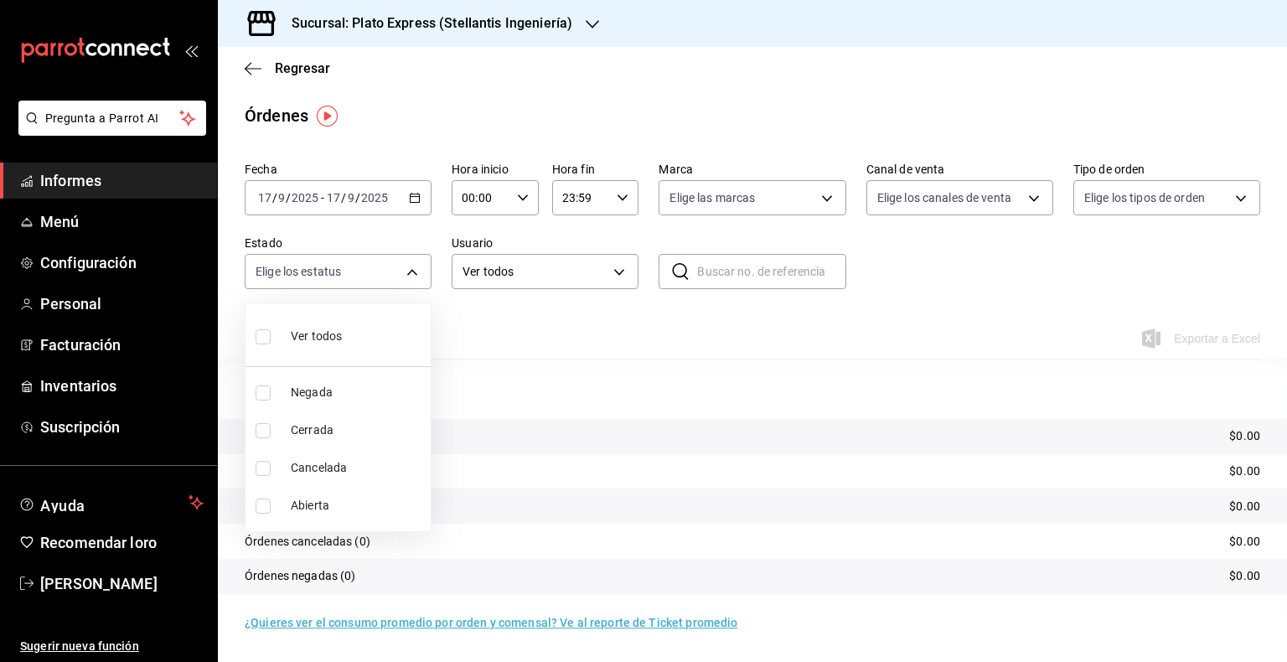
checkbox input "true"
click at [628, 307] on div at bounding box center [643, 331] width 1287 height 662
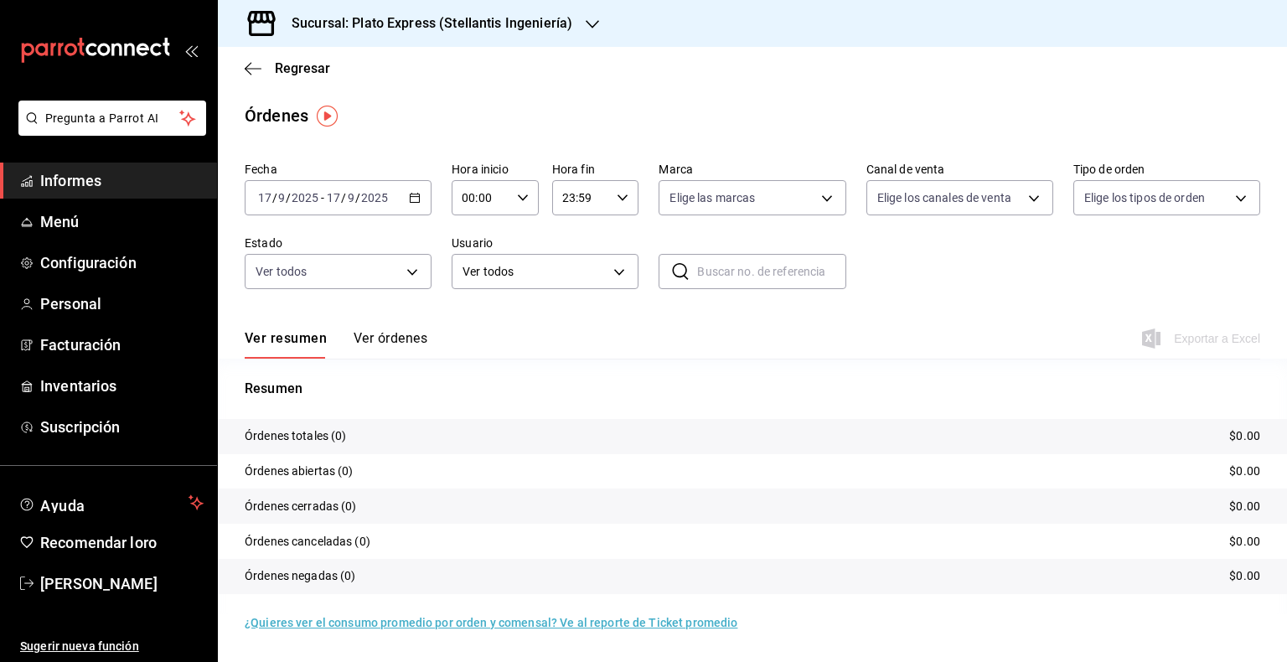
click at [416, 207] on div "[DATE] [DATE] - [DATE] [DATE]" at bounding box center [338, 197] width 187 height 35
click at [589, 29] on icon "button" at bounding box center [592, 24] width 13 height 13
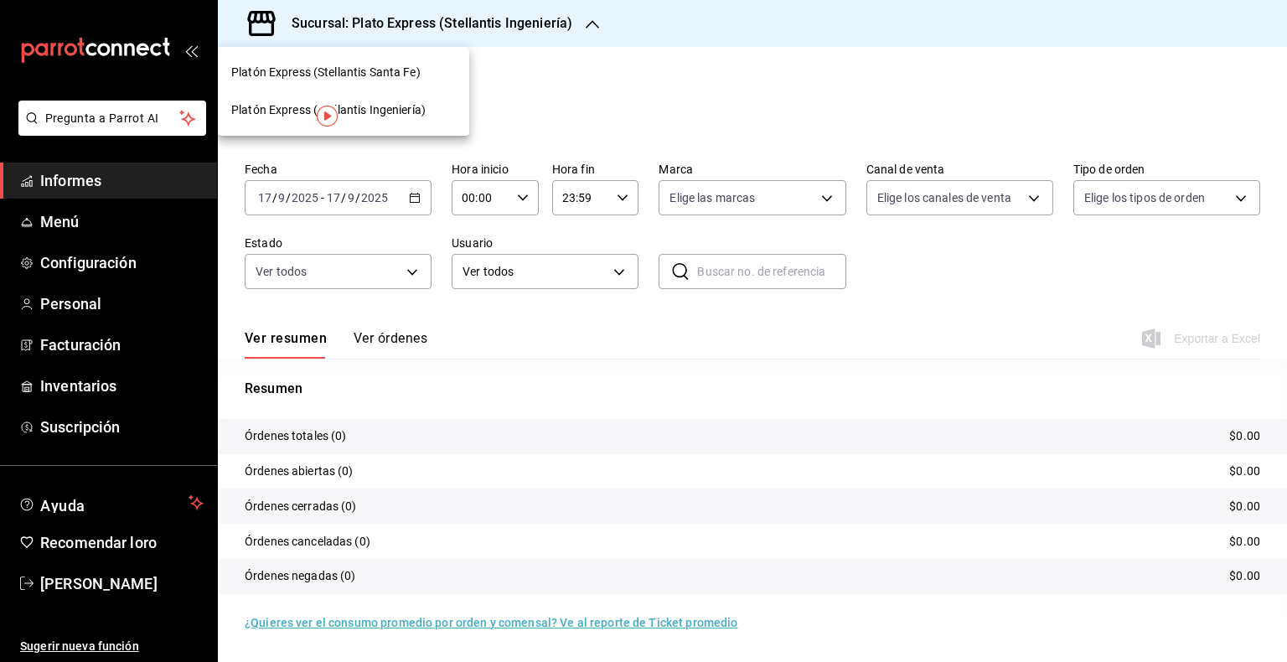
click at [416, 82] on div "Platón Express (Stellantis Santa Fe)" at bounding box center [343, 73] width 251 height 38
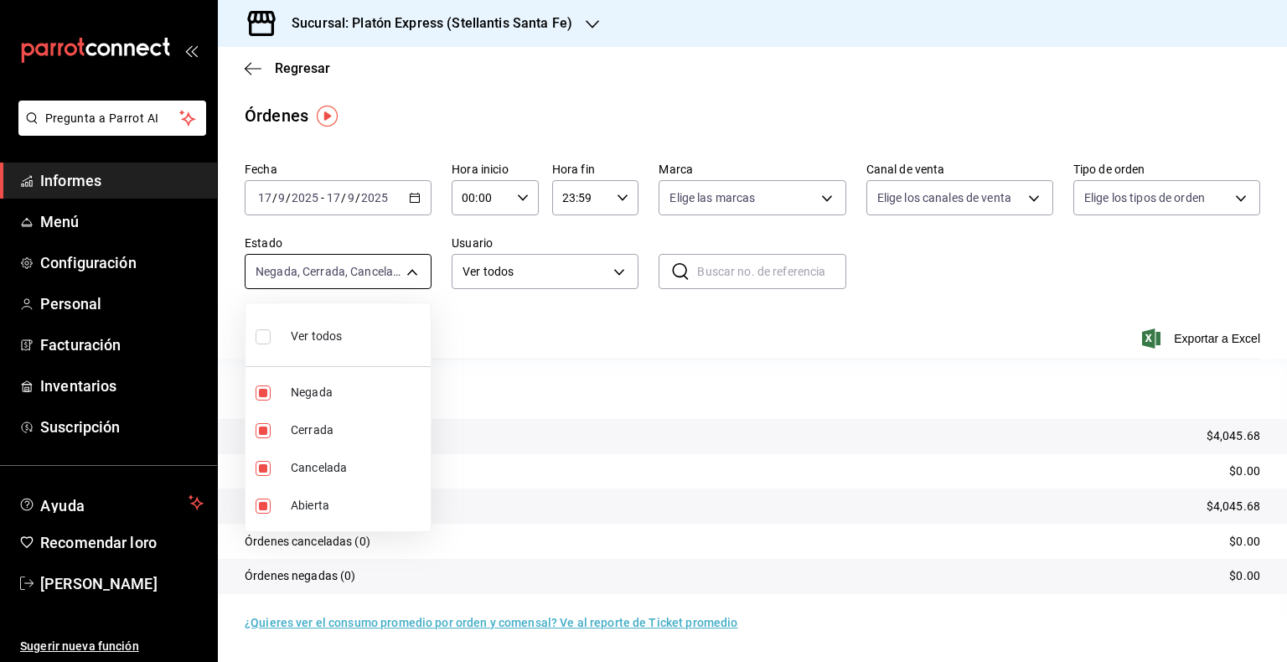
click at [406, 270] on body "Pregunta a Parrot AI Informes Menú Configuración Personal Facturación Inventari…" at bounding box center [643, 331] width 1287 height 662
click at [337, 335] on font "Ver todos" at bounding box center [316, 335] width 51 height 13
type input "DENIED,FINISHED,CANCELED,OPEN"
checkbox input "true"
click at [1227, 337] on div at bounding box center [643, 331] width 1287 height 662
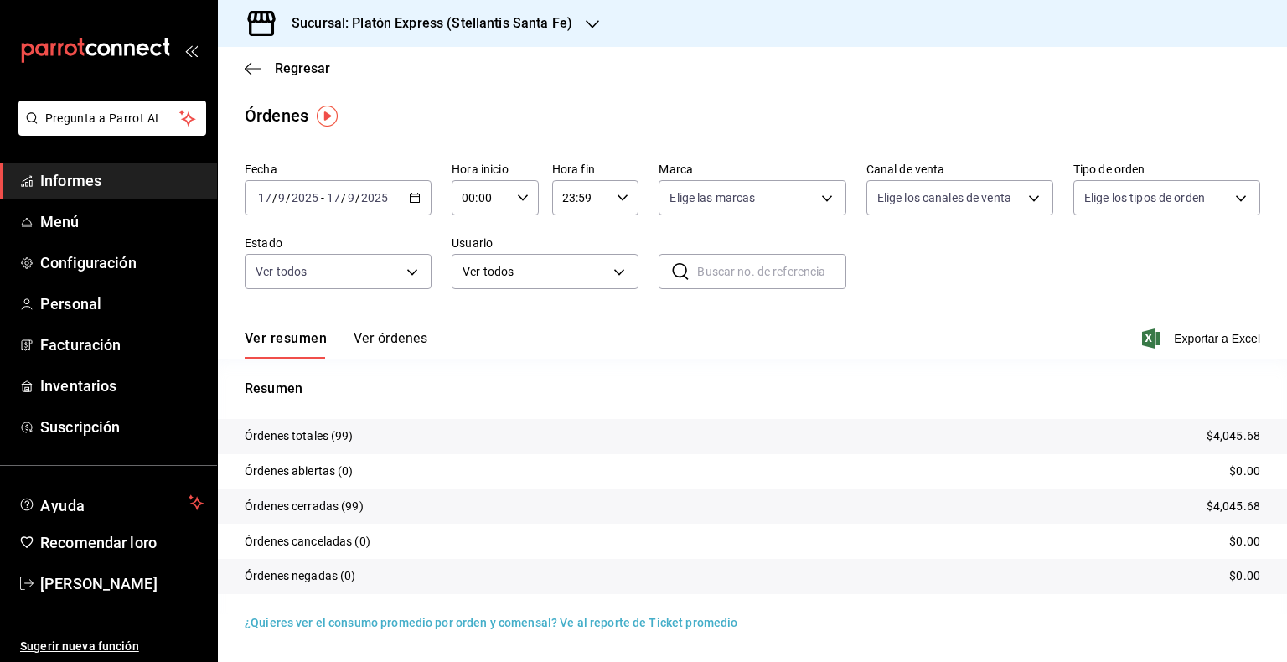
click at [1227, 337] on font "Exportar a Excel" at bounding box center [1217, 338] width 86 height 13
click at [1046, 200] on body "Pregunta a Parrot AI Informes Menú Configuración Personal Facturación Inventari…" at bounding box center [643, 331] width 1287 height 662
click at [969, 249] on li "Ver todos" at bounding box center [959, 260] width 185 height 49
type input "PARROT,UBER_EATS,RAPPI,DIDI_FOOD,ONLINE"
checkbox input "true"
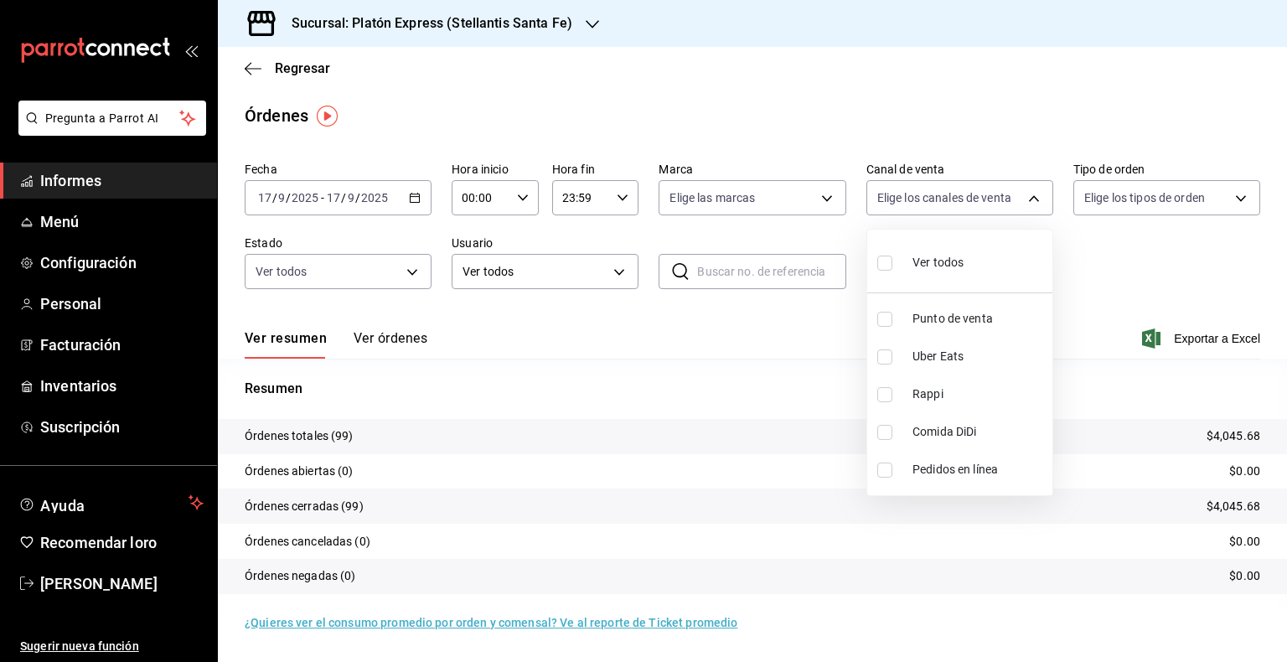
checkbox input "true"
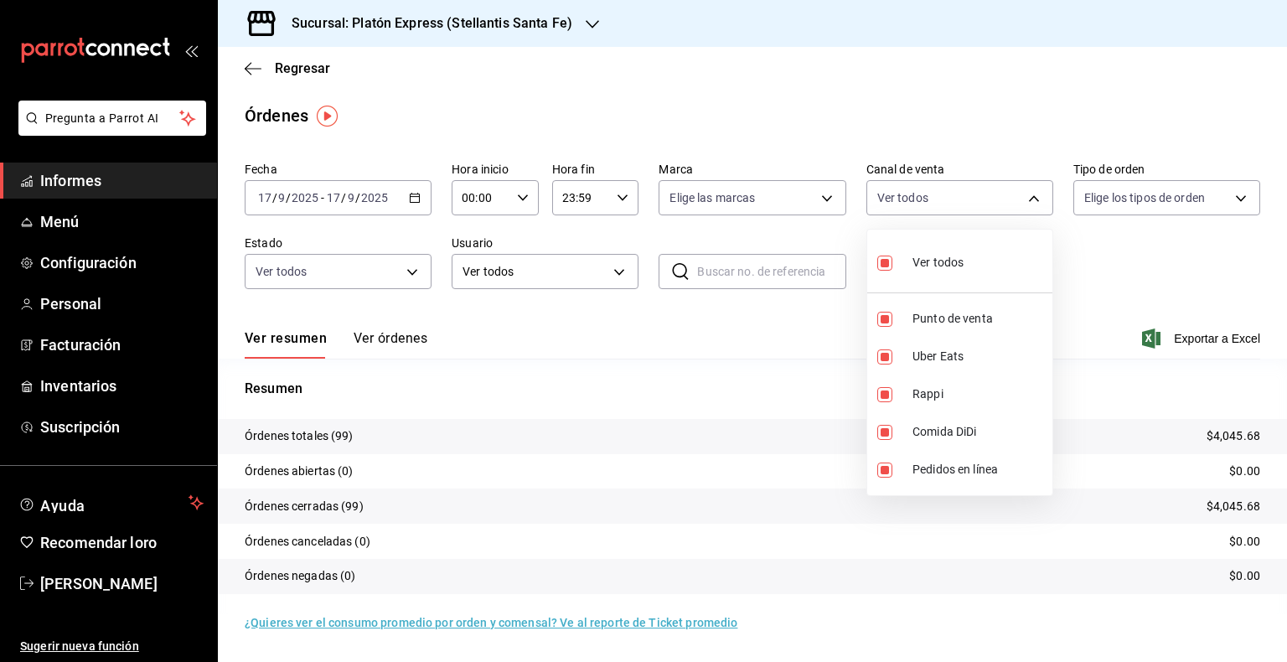
click at [1220, 203] on div at bounding box center [643, 331] width 1287 height 662
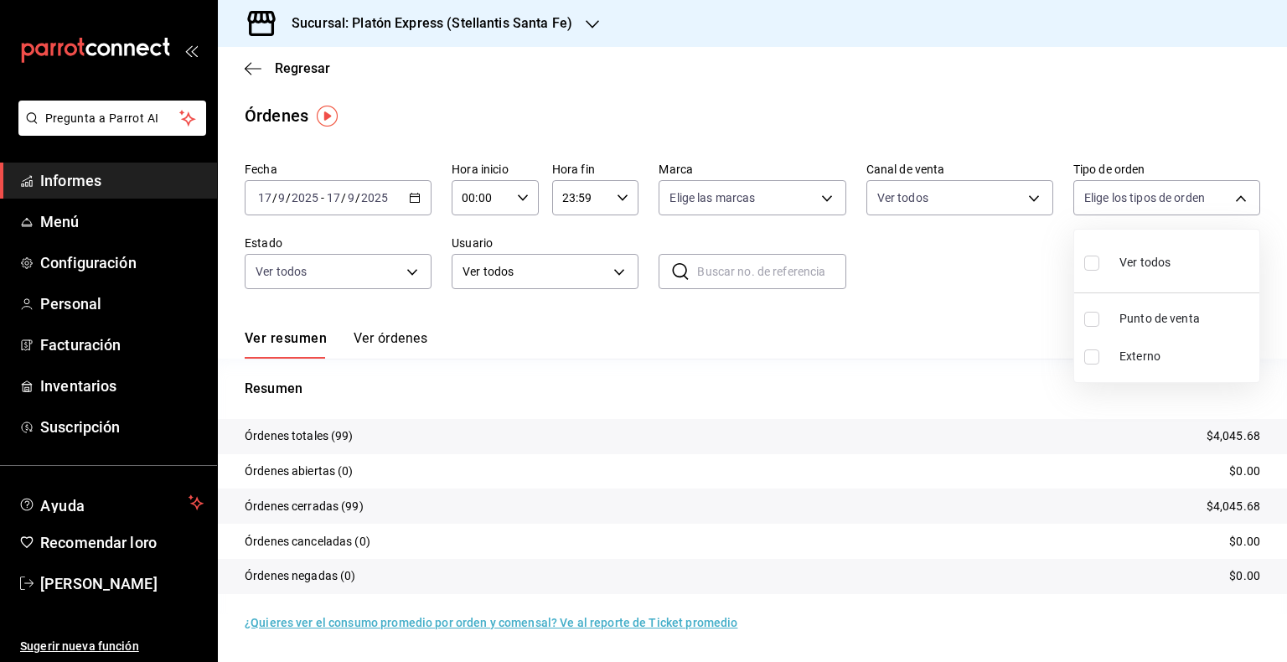
click at [1220, 203] on body "Pregunta a Parrot AI Informes Menú Configuración Personal Facturación Inventari…" at bounding box center [643, 331] width 1287 height 662
click at [1134, 269] on font "Ver todos" at bounding box center [1144, 262] width 51 height 13
type input "408cb6ed-6d39-4ad7-8d10-e714e50a729e,EXTERNAL"
checkbox input "true"
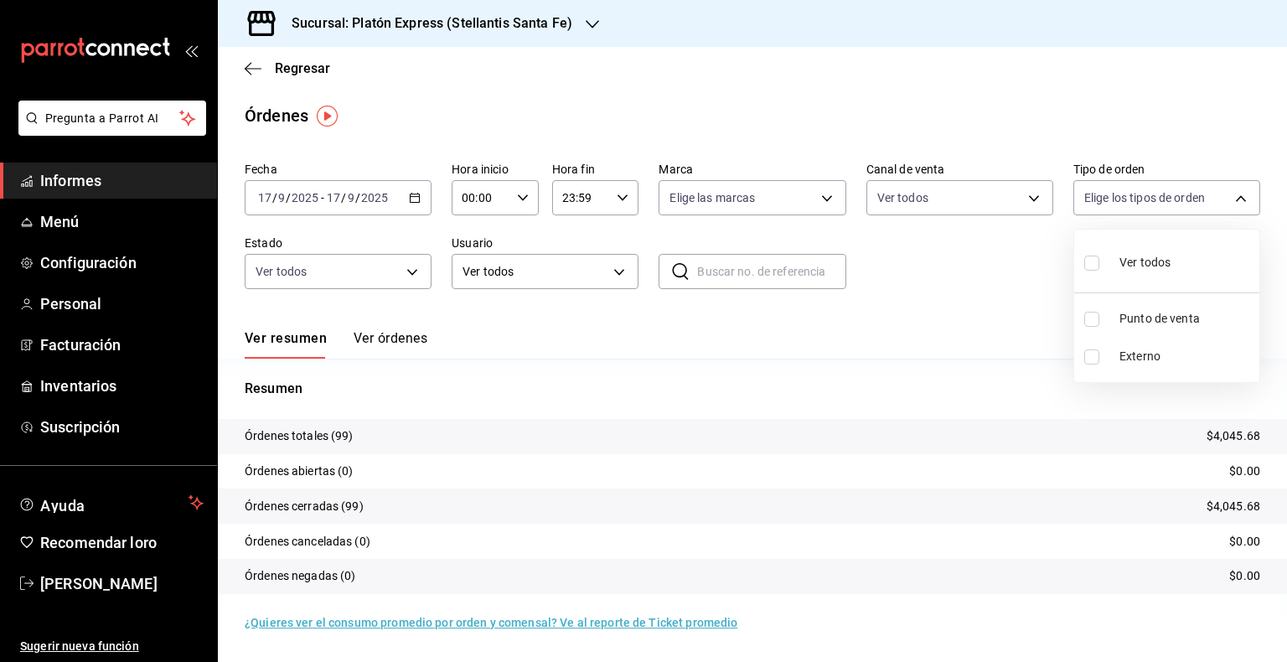
checkbox input "true"
click at [824, 200] on div at bounding box center [643, 331] width 1287 height 662
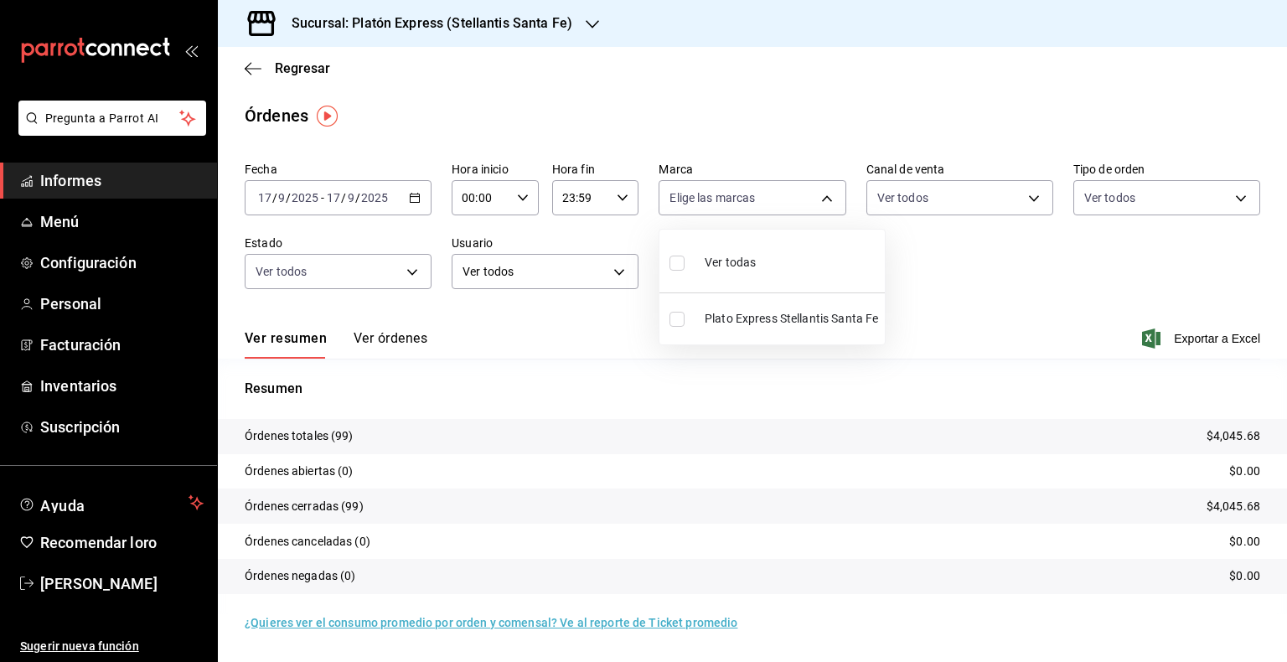
click at [824, 200] on body "Pregunta a Parrot AI Informes Menú Configuración Personal Facturación Inventari…" at bounding box center [643, 331] width 1287 height 662
click at [742, 269] on font "Ver todas" at bounding box center [730, 262] width 51 height 13
type input "361d5a15-3e70-4371-9032-c32599fcd072"
checkbox input "true"
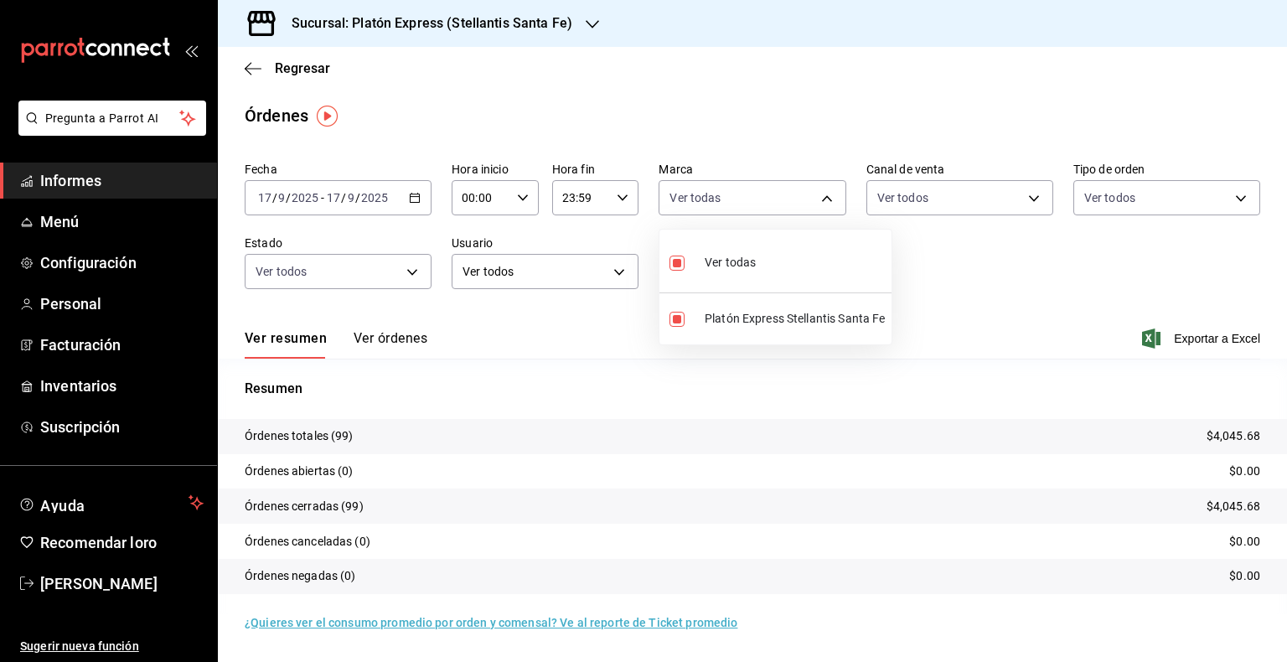
click at [973, 263] on div at bounding box center [643, 331] width 1287 height 662
click at [1193, 343] on font "Exportar a Excel" at bounding box center [1217, 338] width 86 height 13
click at [590, 27] on icon "button" at bounding box center [592, 24] width 13 height 8
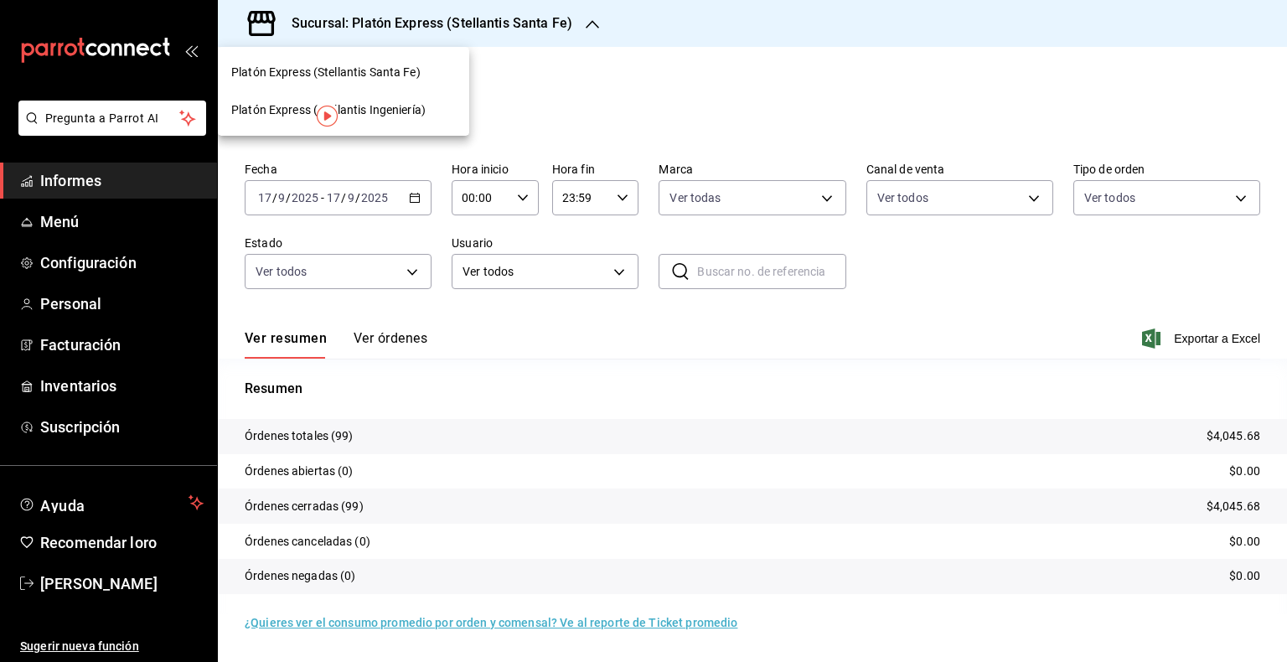
click at [402, 120] on div "Platón Express (Stellantis Ingeniería)" at bounding box center [343, 110] width 251 height 38
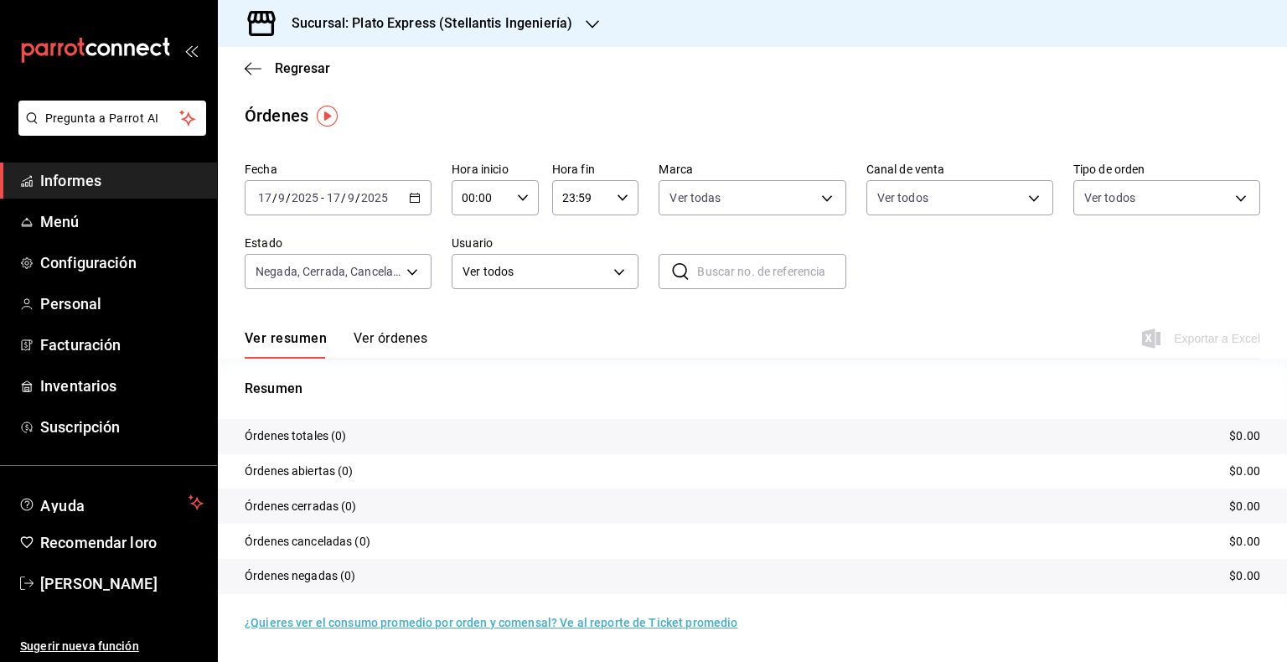
click at [414, 204] on div "[DATE] [DATE] - [DATE] [DATE]" at bounding box center [338, 197] width 187 height 35
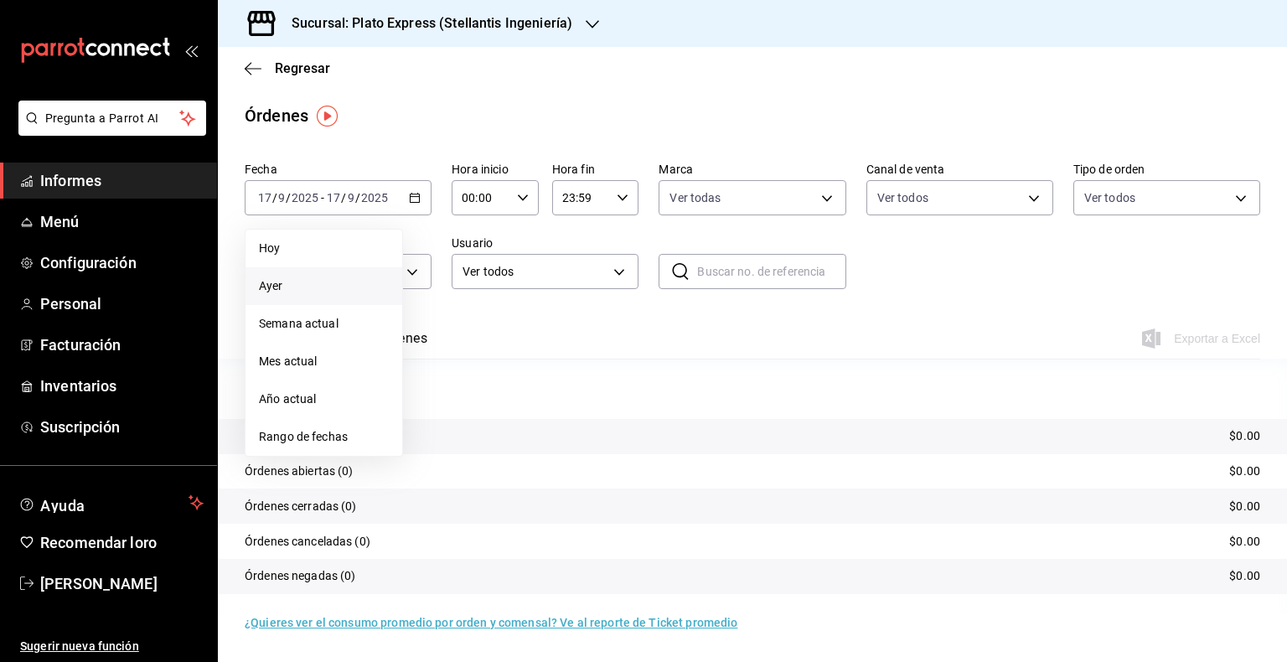
click at [292, 287] on span "Ayer" at bounding box center [324, 286] width 130 height 18
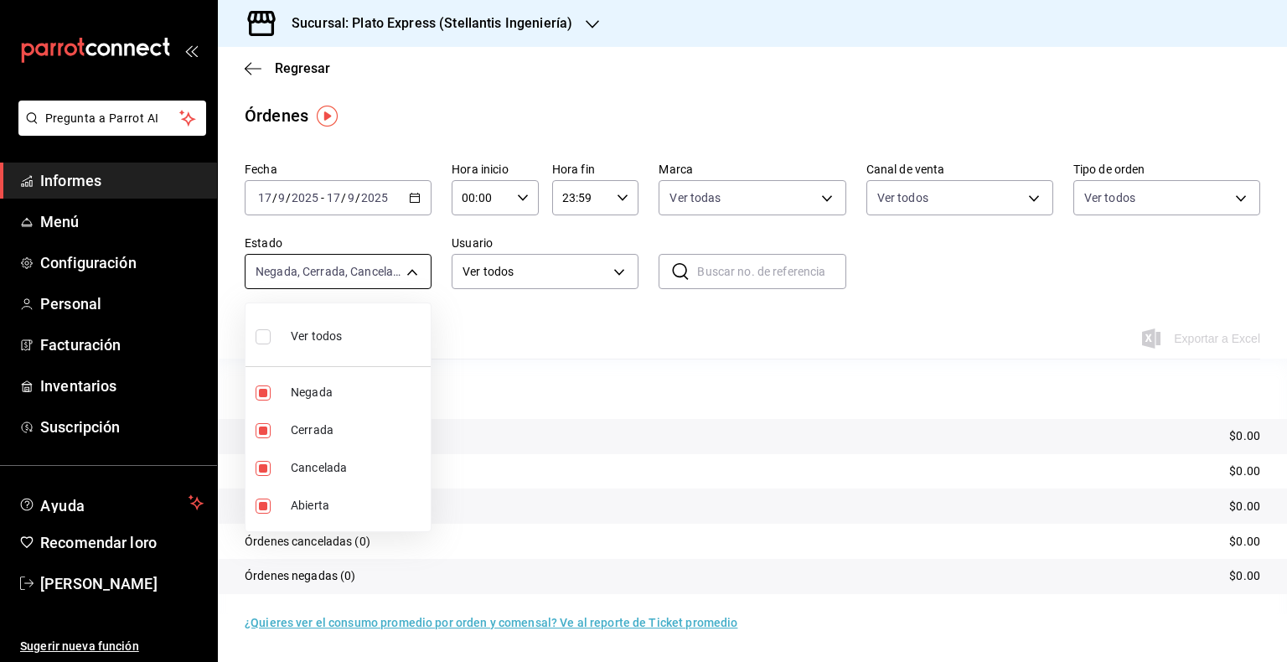
click at [408, 266] on body "Pregunta a Parrot AI Informes Menú Configuración Personal Facturación Inventari…" at bounding box center [643, 331] width 1287 height 662
click at [324, 346] on div "Ver todos" at bounding box center [299, 335] width 86 height 36
type input "DENIED,FINISHED,CANCELED,OPEN"
checkbox input "true"
click at [658, 328] on div at bounding box center [643, 331] width 1287 height 662
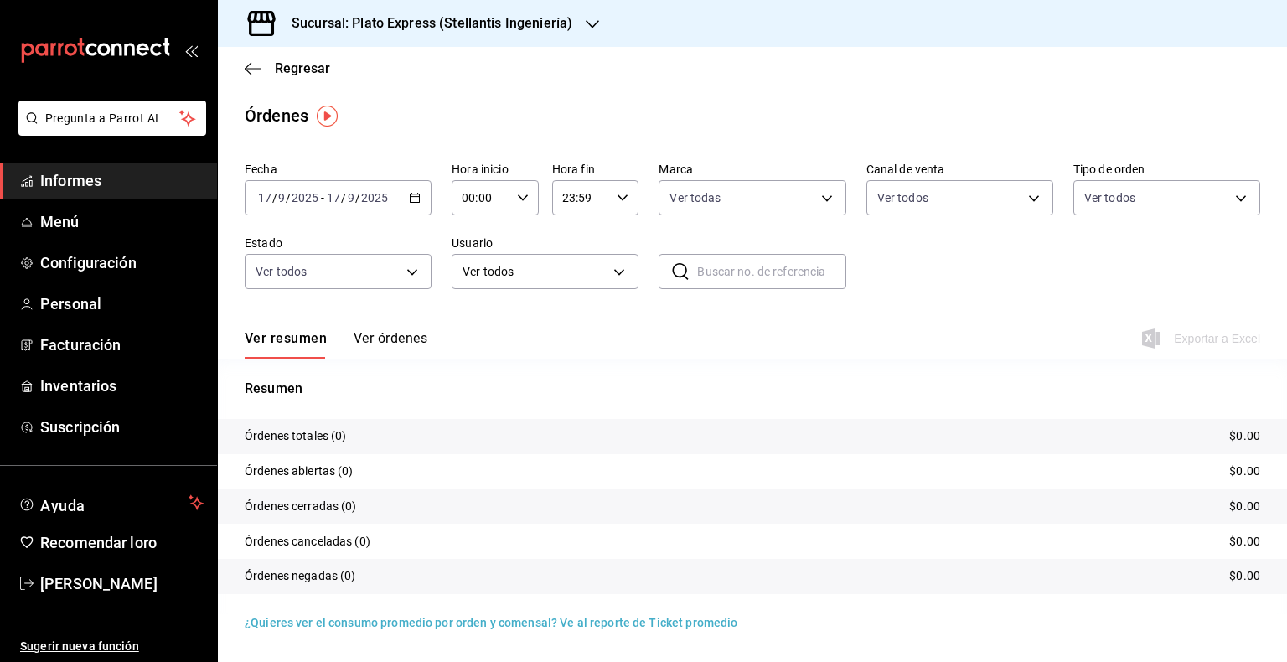
click at [325, 123] on img "button" at bounding box center [327, 116] width 21 height 21
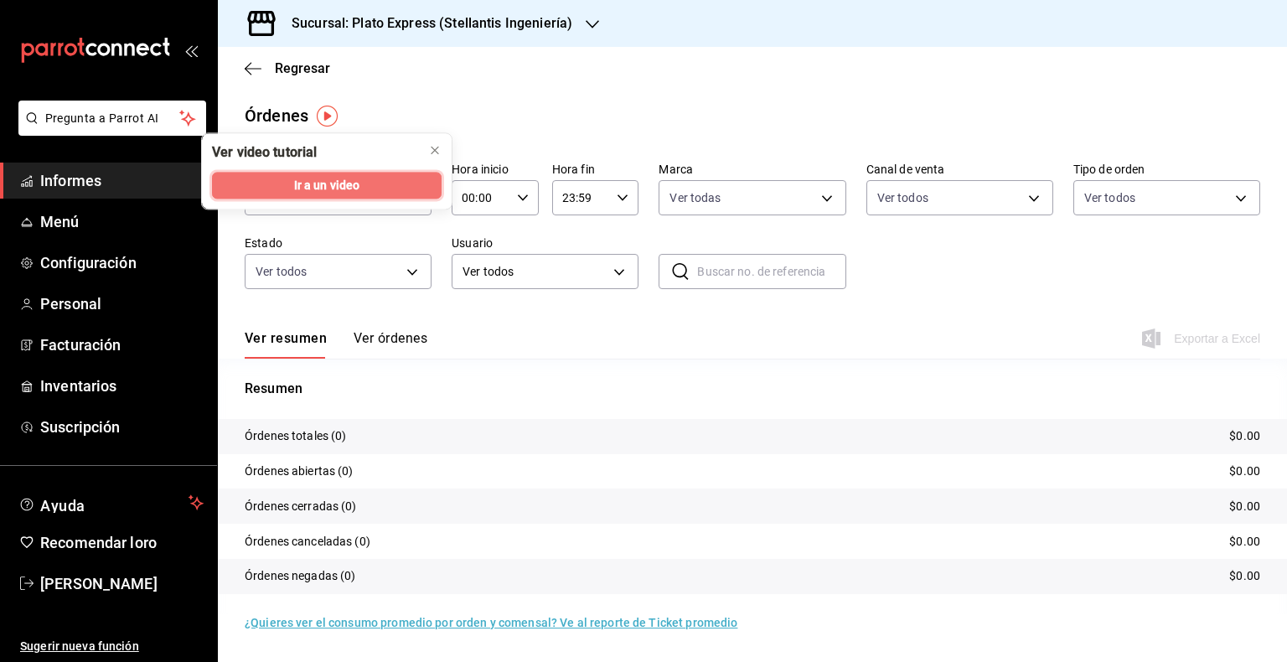
click at [313, 177] on span "Ir a un video" at bounding box center [327, 186] width 66 height 18
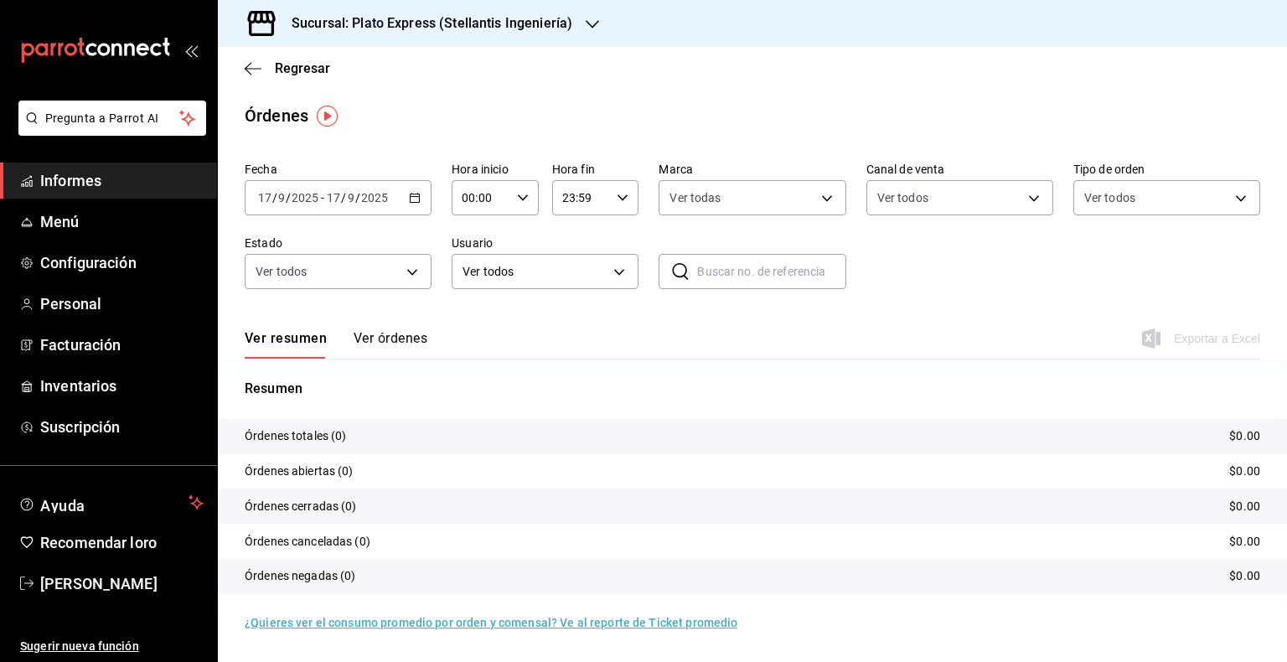
click at [418, 199] on icon "button" at bounding box center [415, 198] width 12 height 12
click at [295, 260] on li "Hoy" at bounding box center [323, 249] width 157 height 38
click at [1056, 287] on div "Fecha [DATE] [DATE] - [DATE] [DATE] Hora inicio 00:00 Hora inicio Hora fin 23:5…" at bounding box center [752, 232] width 1015 height 154
click at [308, 535] on font "Órdenes canceladas (0)" at bounding box center [308, 541] width 126 height 13
click at [556, 88] on div "Regresar" at bounding box center [752, 68] width 1069 height 43
